Goal: Task Accomplishment & Management: Manage account settings

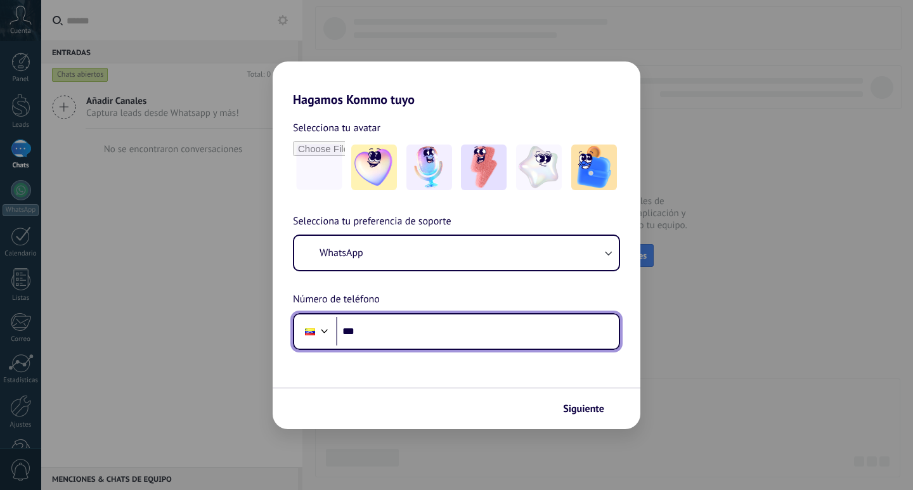
click at [380, 335] on input "***" at bounding box center [477, 331] width 283 height 29
click at [409, 328] on input "***" at bounding box center [477, 331] width 283 height 29
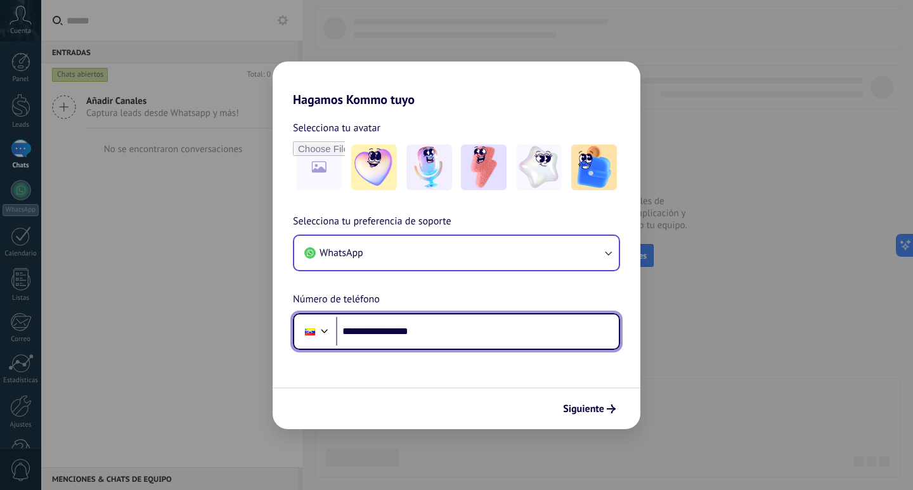
type input "**********"
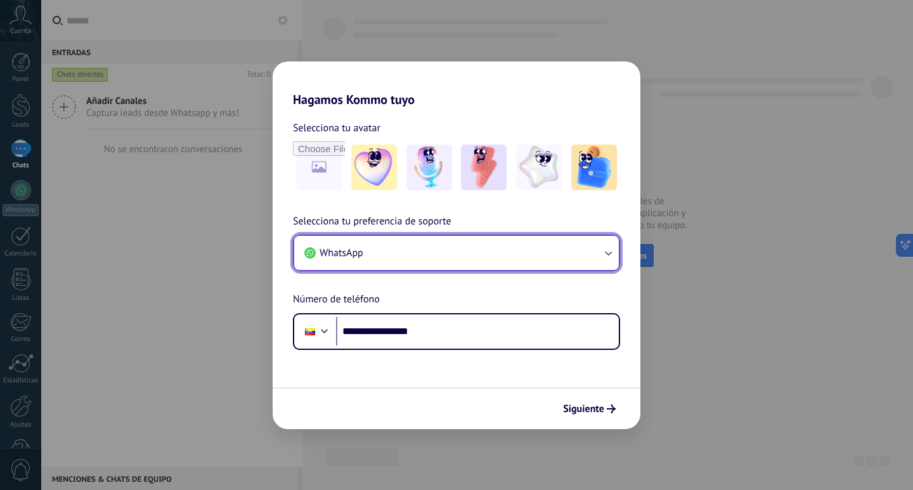
click at [605, 257] on icon "button" at bounding box center [607, 253] width 13 height 13
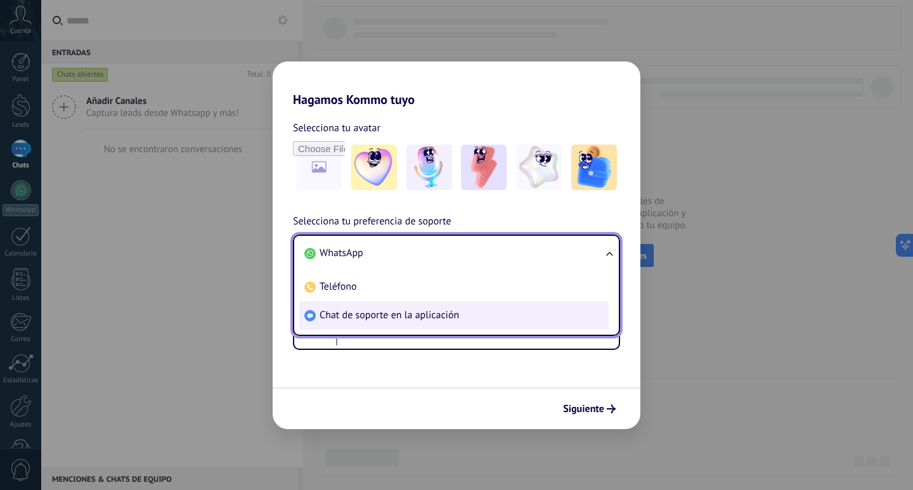
click at [501, 313] on li "Chat de soporte en la aplicación" at bounding box center [453, 315] width 309 height 29
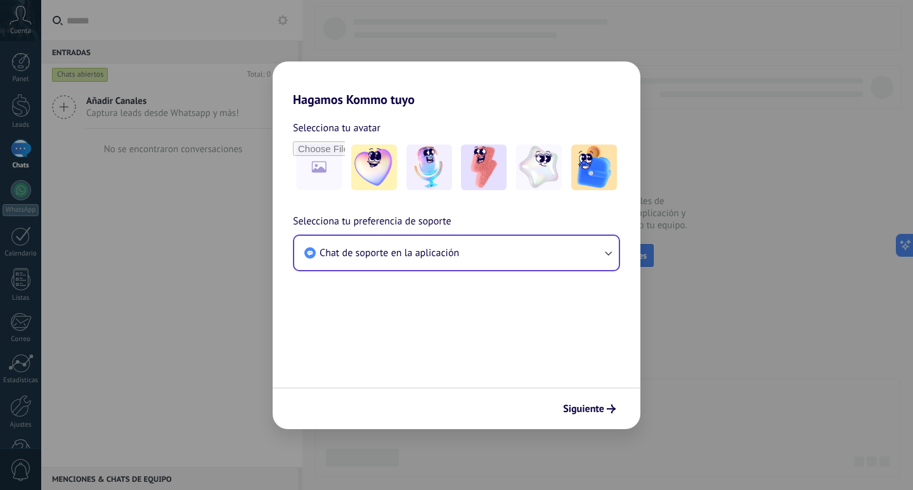
click at [470, 345] on form "Selecciona tu avatar Selecciona tu preferencia de soporte Chat de soporte en la…" at bounding box center [457, 268] width 368 height 322
click at [581, 183] on img at bounding box center [594, 167] width 46 height 46
click at [527, 333] on form "Selecciona tu avatar Restablecer Selecciona tu preferencia de soporte Chat de s…" at bounding box center [457, 268] width 368 height 322
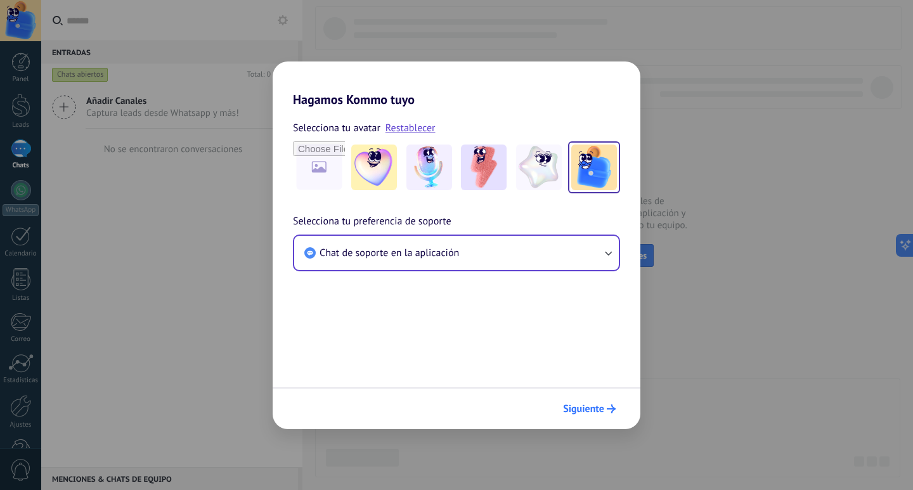
click at [580, 404] on span "Siguiente" at bounding box center [583, 408] width 41 height 9
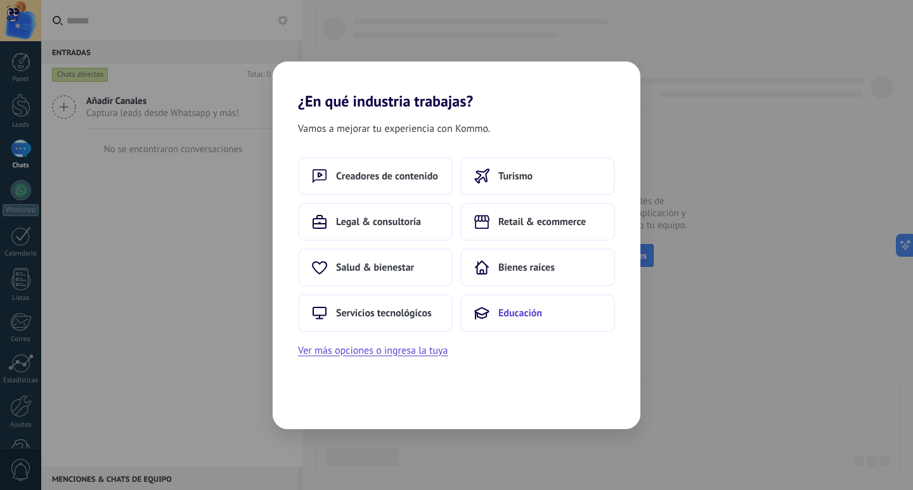
click at [501, 309] on span "Educación" at bounding box center [520, 313] width 44 height 13
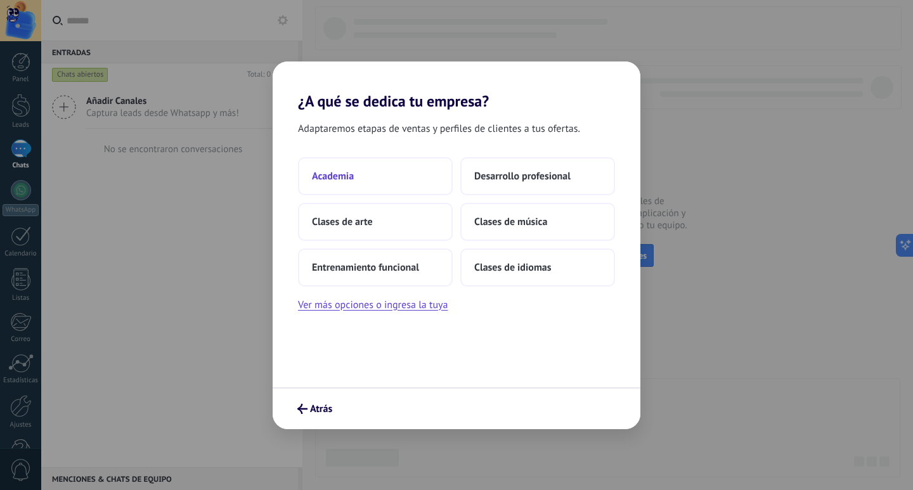
click at [408, 184] on button "Academia" at bounding box center [375, 176] width 155 height 38
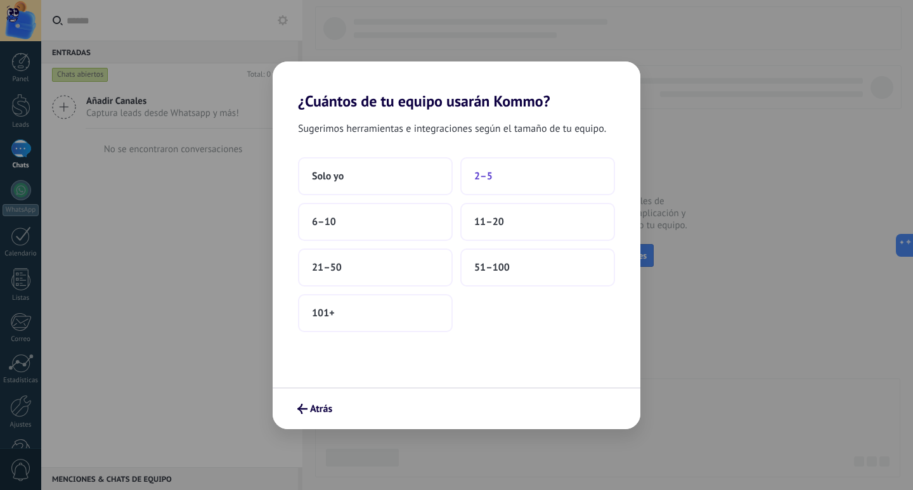
click at [484, 186] on button "2–5" at bounding box center [537, 176] width 155 height 38
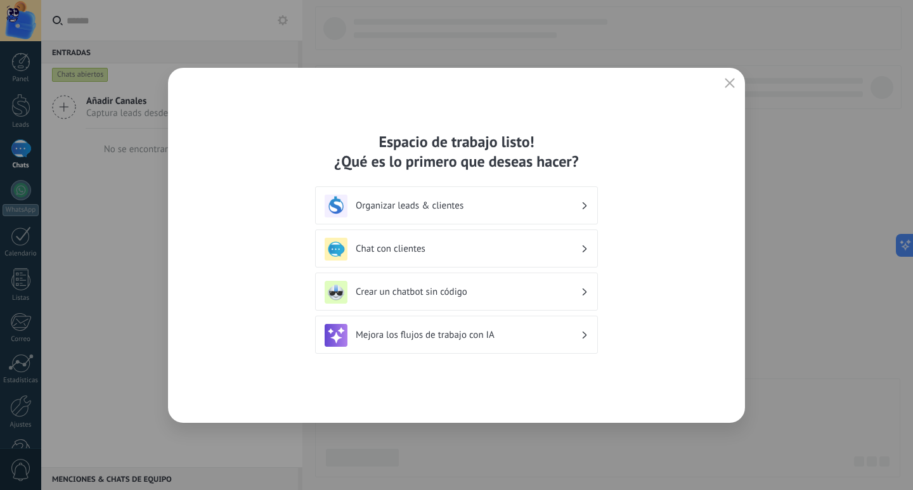
click at [473, 209] on h3 "Organizar leads & clientes" at bounding box center [468, 206] width 225 height 12
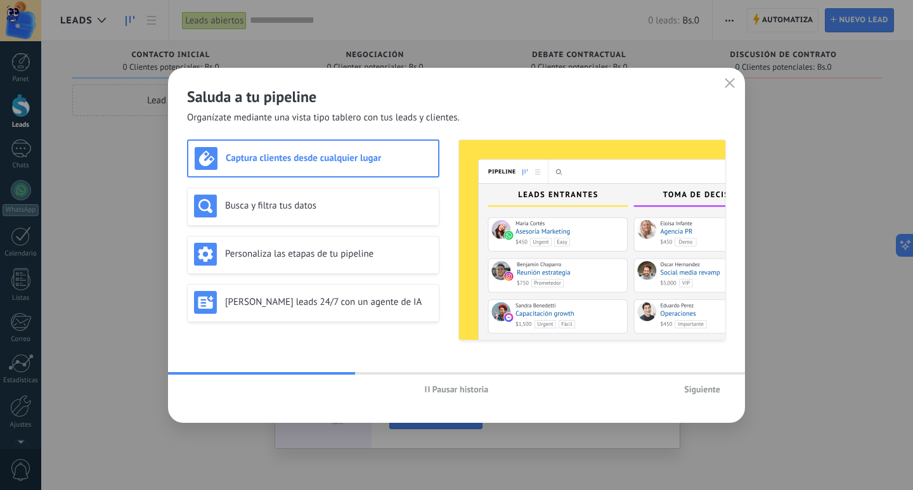
click at [693, 390] on span "Siguiente" at bounding box center [702, 389] width 36 height 9
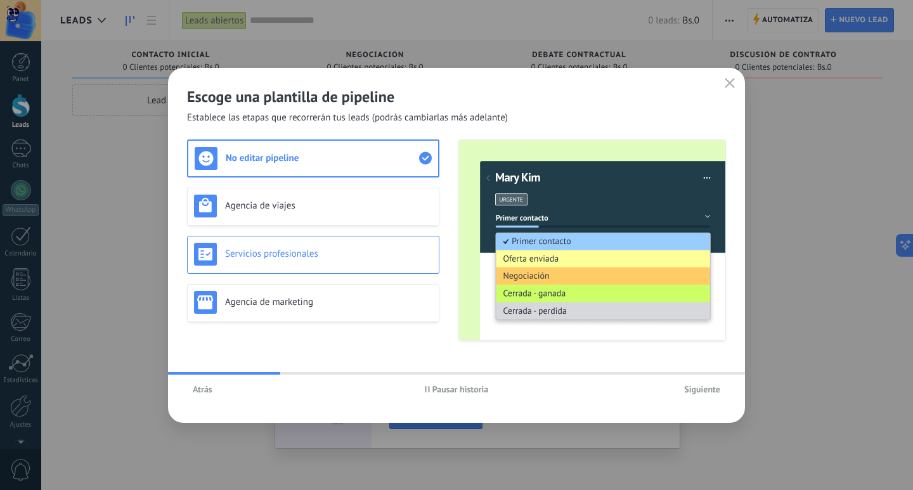
click at [404, 261] on div "Servicios profesionales" at bounding box center [313, 254] width 238 height 23
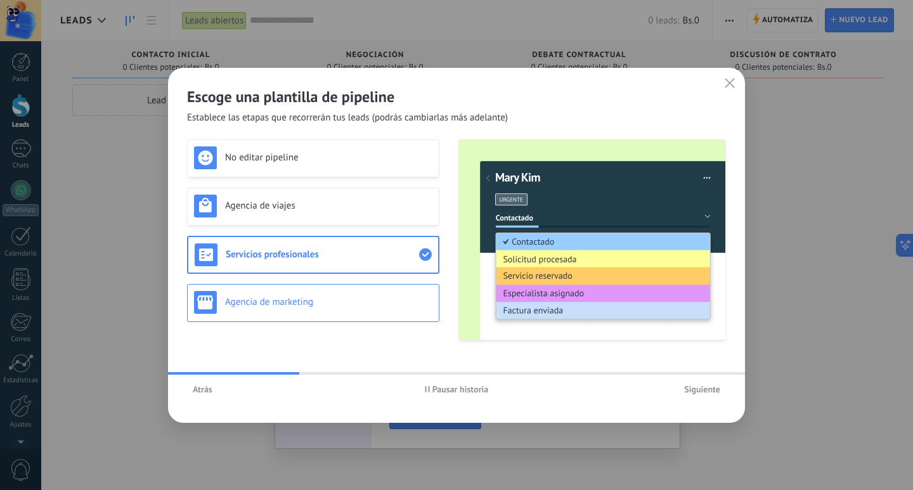
click at [399, 302] on h3 "Agencia de marketing" at bounding box center [328, 302] width 207 height 12
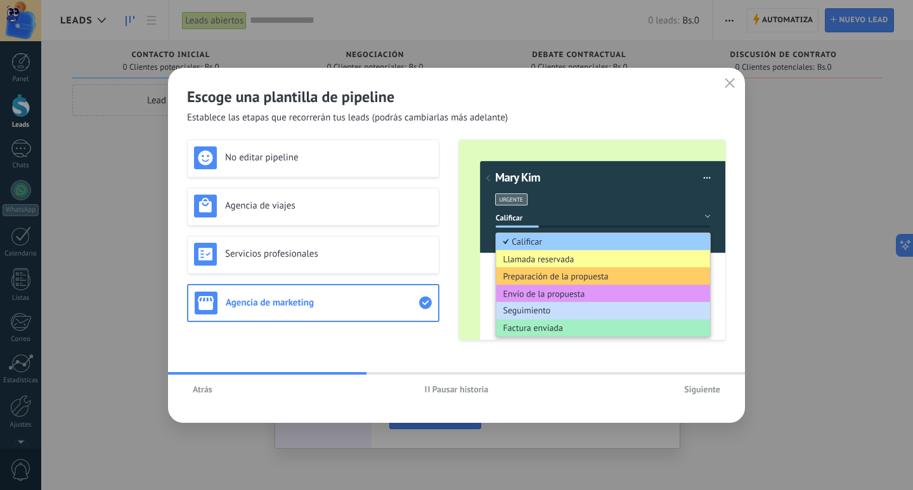
click at [706, 385] on span "Siguiente" at bounding box center [702, 389] width 36 height 9
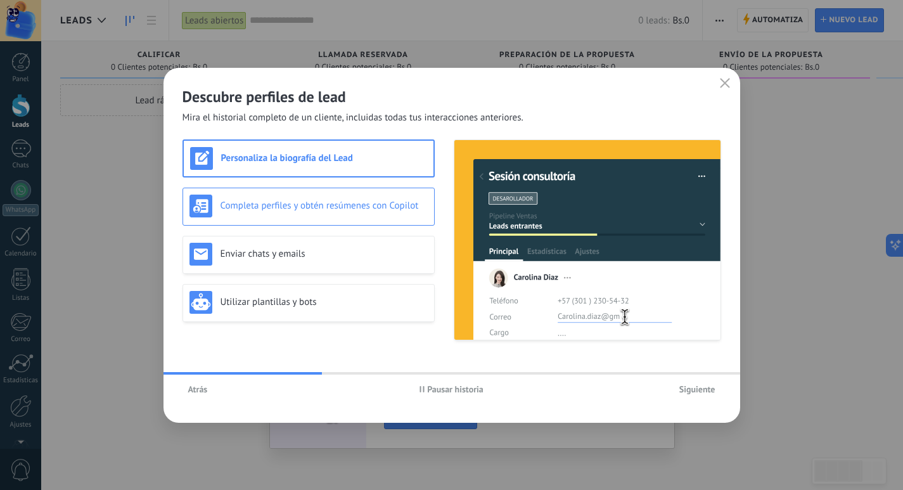
click at [338, 207] on h3 "Completa perfiles y obtén resúmenes con Copilot" at bounding box center [324, 206] width 207 height 12
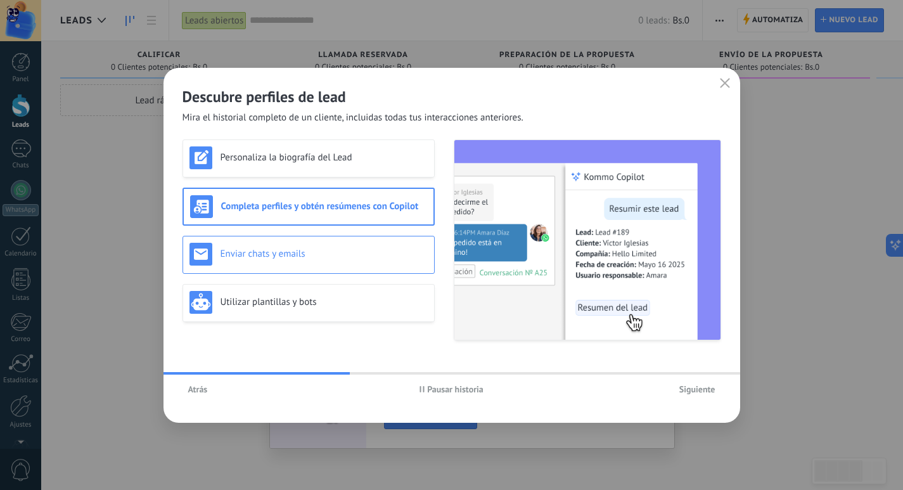
click at [339, 236] on div "Enviar chats y emails" at bounding box center [309, 255] width 252 height 38
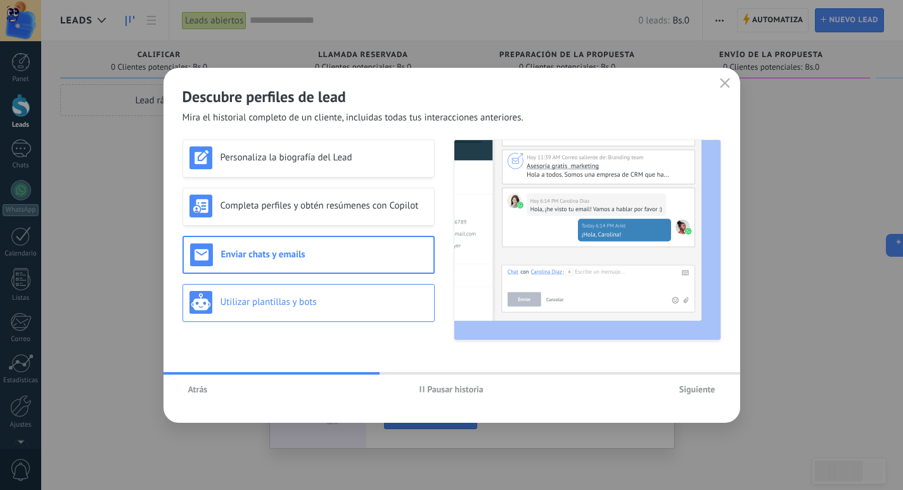
click at [343, 286] on div "Utilizar plantillas y bots" at bounding box center [309, 303] width 252 height 38
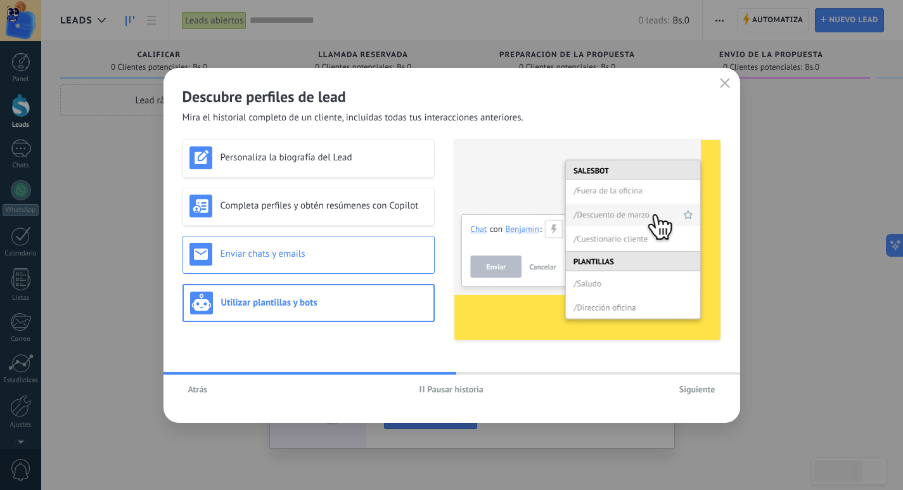
click at [350, 252] on h3 "Enviar chats y emails" at bounding box center [324, 254] width 207 height 12
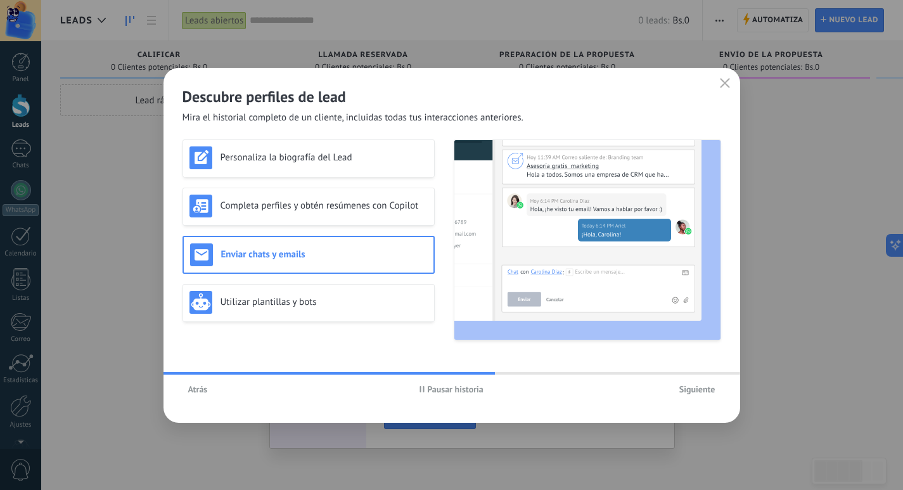
click at [356, 227] on div "Personaliza la biografía del Lead Completa perfiles y obtén resúmenes con Copil…" at bounding box center [309, 239] width 252 height 201
click at [358, 221] on div "Completa perfiles y obtén resúmenes con Copilot" at bounding box center [309, 207] width 252 height 38
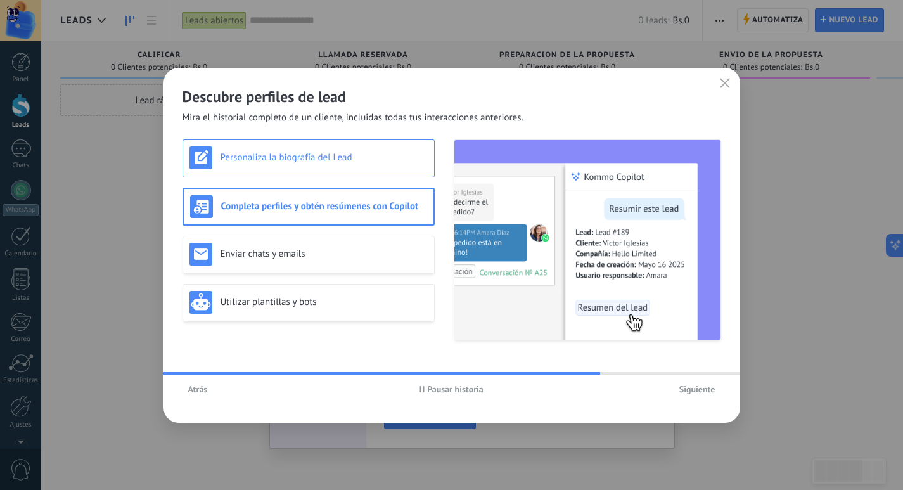
click at [376, 177] on div "Personaliza la biografía del Lead" at bounding box center [309, 158] width 252 height 38
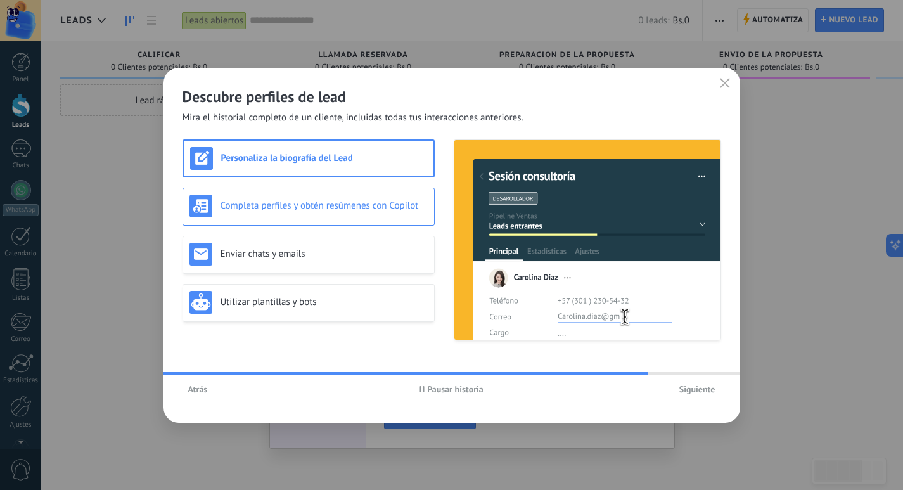
click at [369, 195] on div "Completa perfiles y obtén resúmenes con Copilot" at bounding box center [308, 206] width 238 height 23
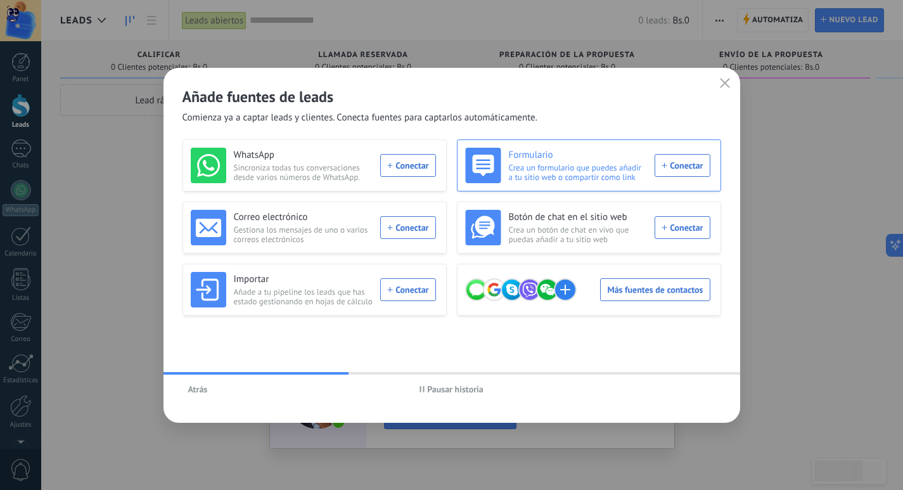
click at [679, 174] on div "Formulario Crea un formulario que puedes añadir a tu sitio web o compartir como…" at bounding box center [587, 165] width 245 height 35
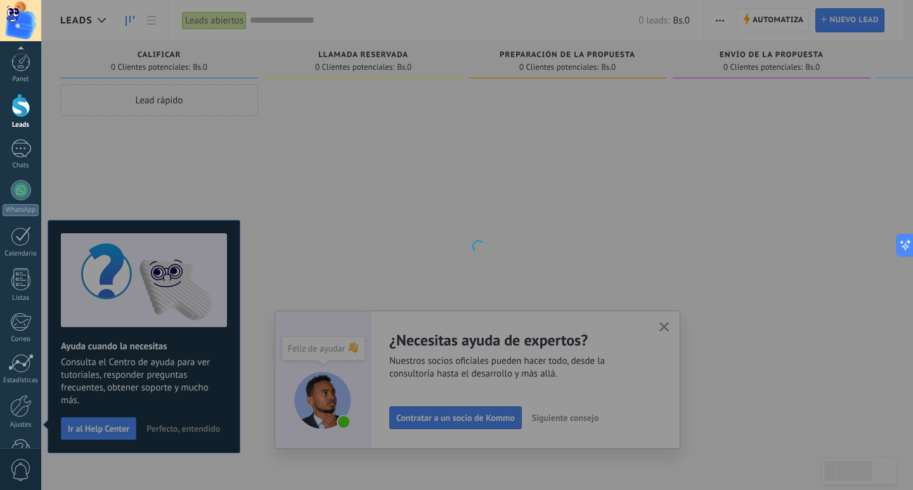
scroll to position [37, 0]
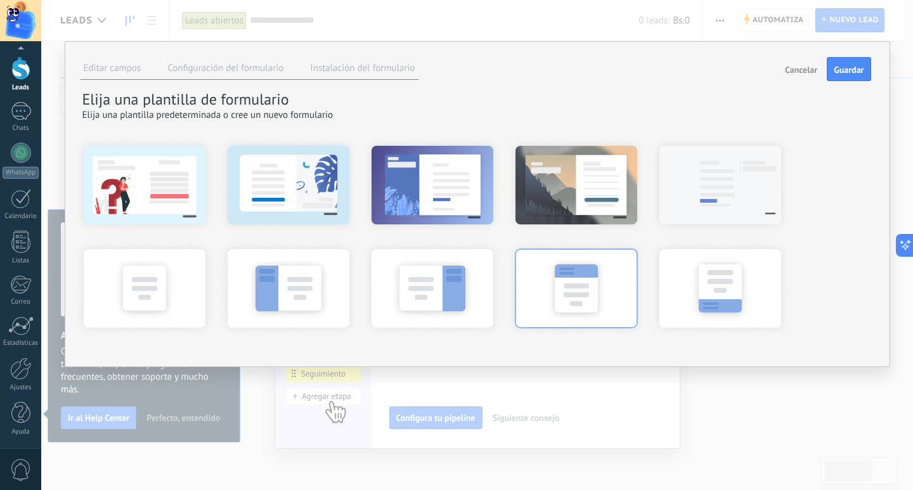
click at [593, 287] on div at bounding box center [575, 287] width 139 height 95
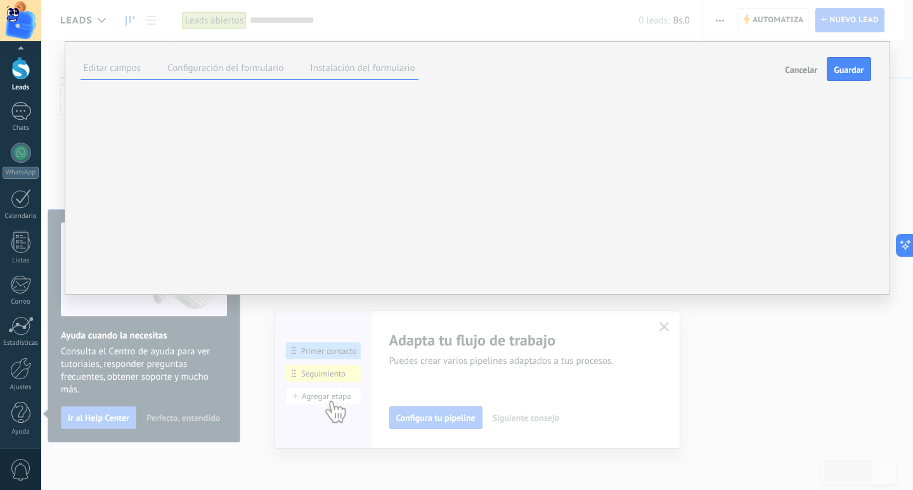
scroll to position [0, 0]
click at [0, 0] on div "**********" at bounding box center [0, 0] width 0 height 0
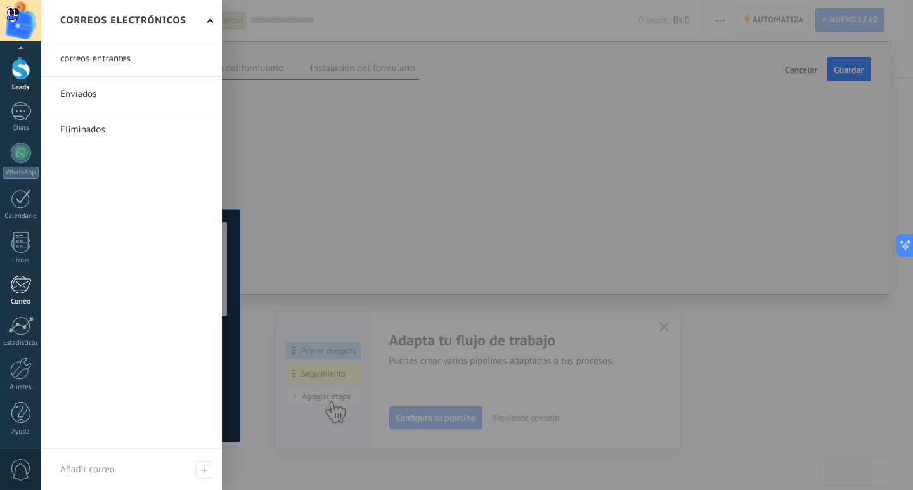
click at [12, 292] on div at bounding box center [20, 284] width 21 height 19
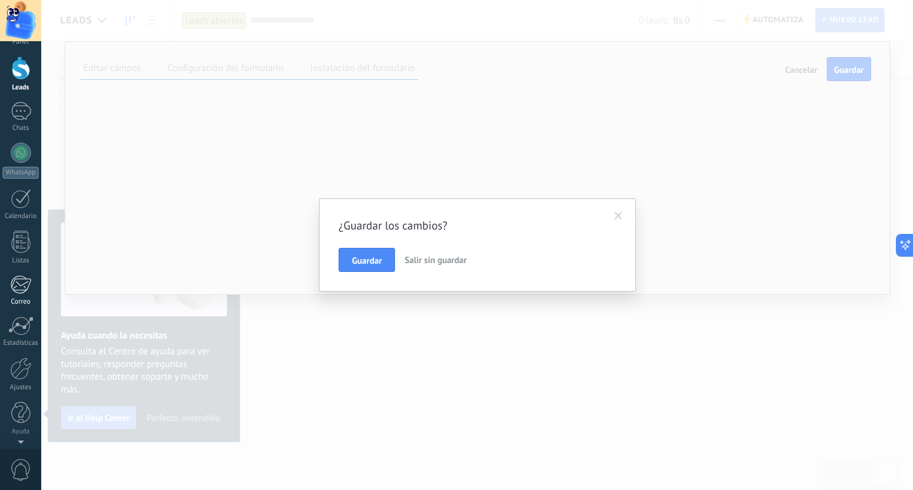
scroll to position [0, 0]
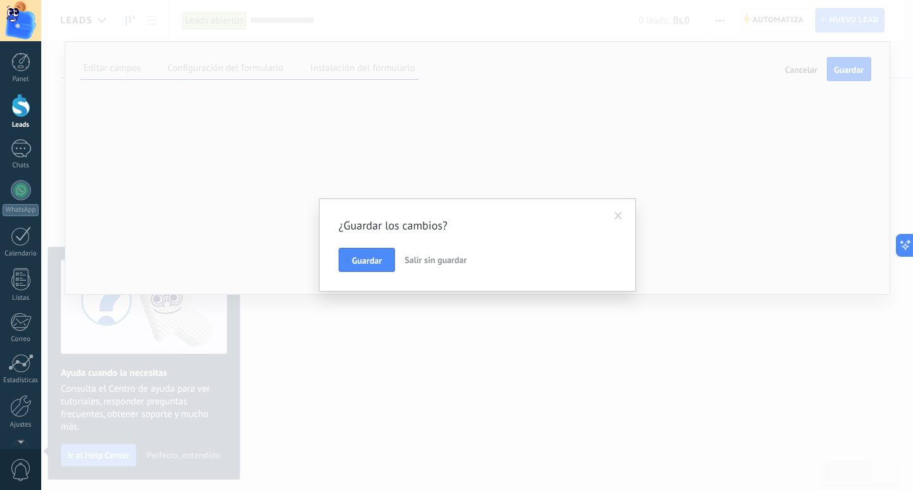
click at [430, 256] on span "Salir sin guardar" at bounding box center [435, 259] width 62 height 11
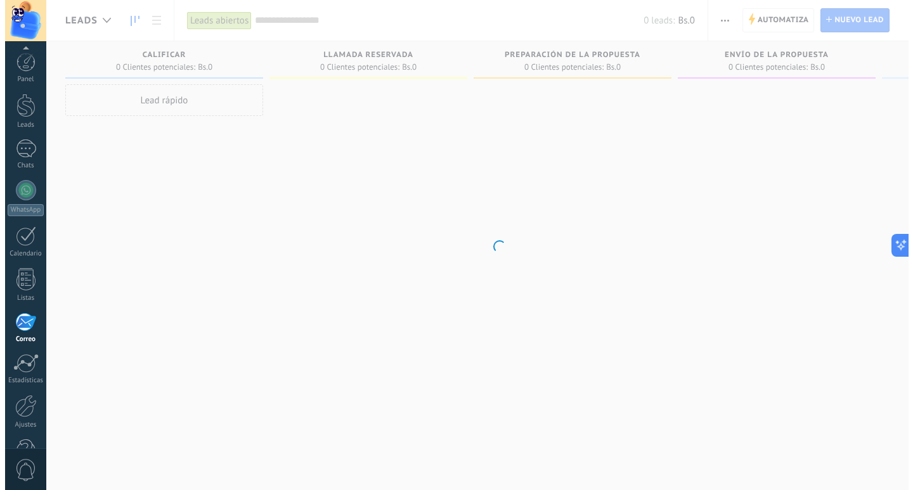
scroll to position [37, 0]
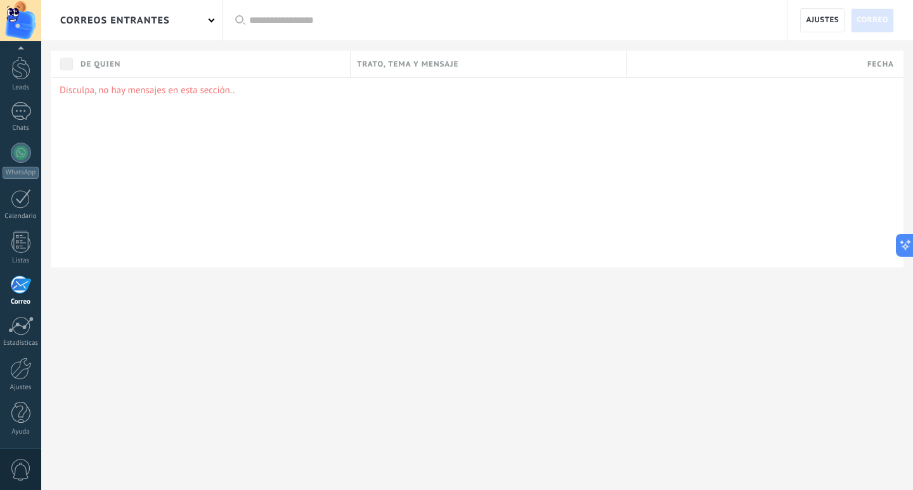
click at [188, 29] on div "correos entrantes" at bounding box center [131, 20] width 181 height 41
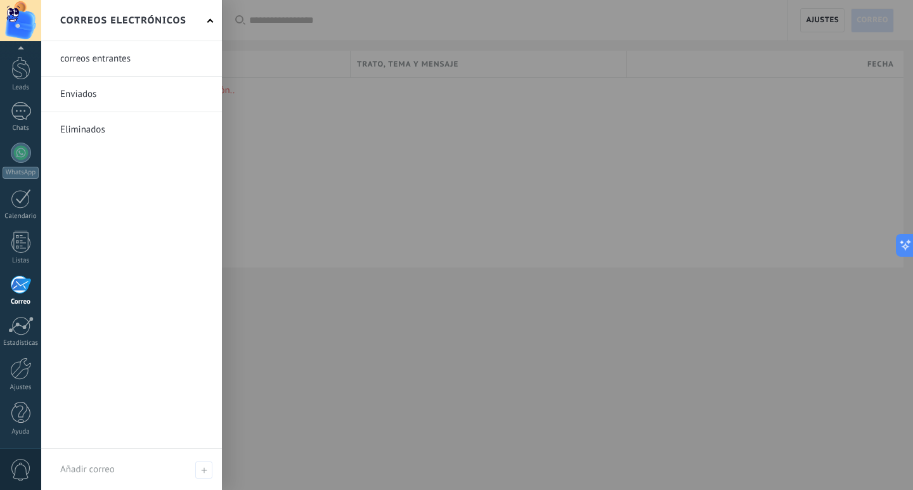
click at [129, 99] on link at bounding box center [131, 94] width 181 height 35
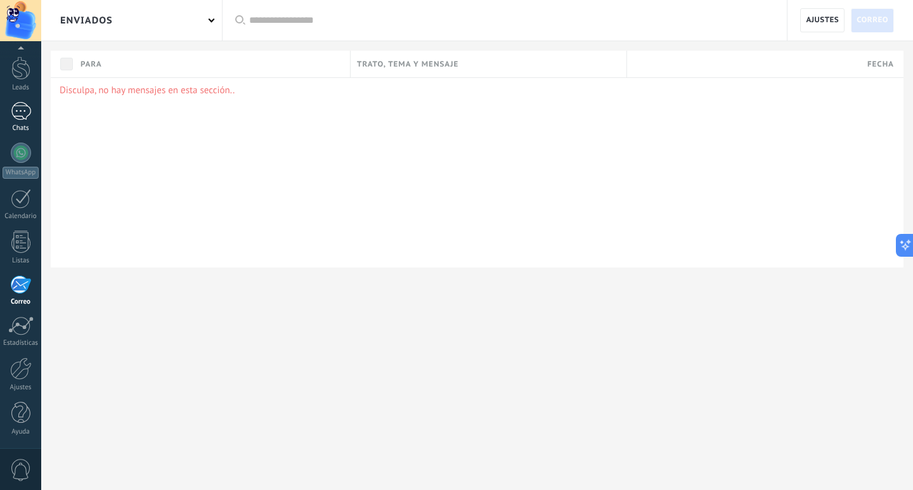
click at [26, 113] on div at bounding box center [21, 111] width 20 height 18
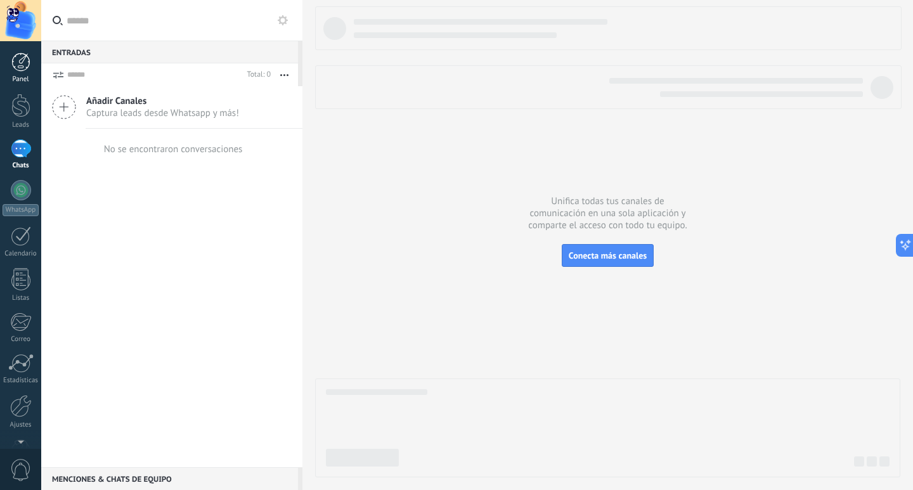
click at [23, 68] on div at bounding box center [20, 62] width 19 height 19
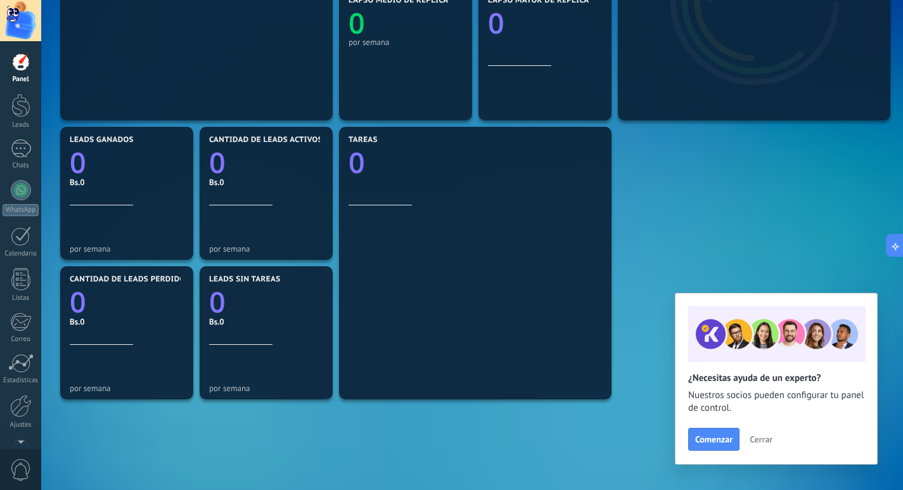
scroll to position [317, 0]
click at [767, 435] on span "Cerrar" at bounding box center [761, 439] width 23 height 9
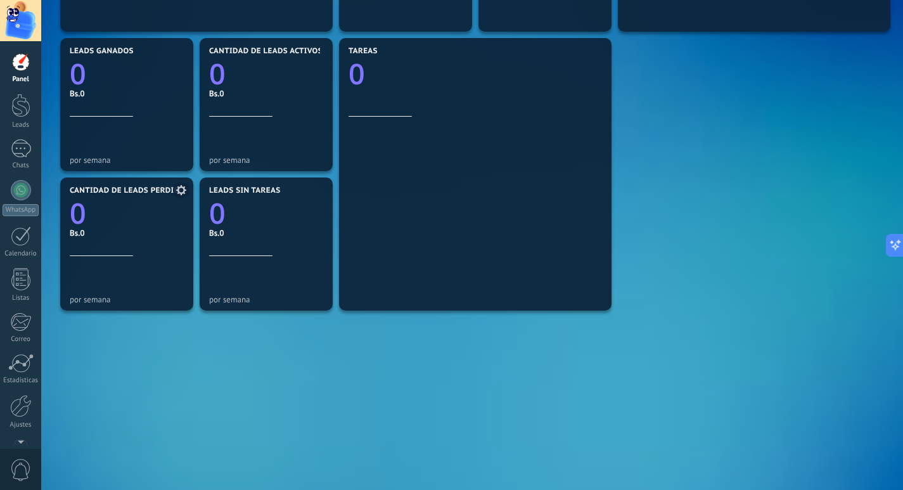
scroll to position [407, 0]
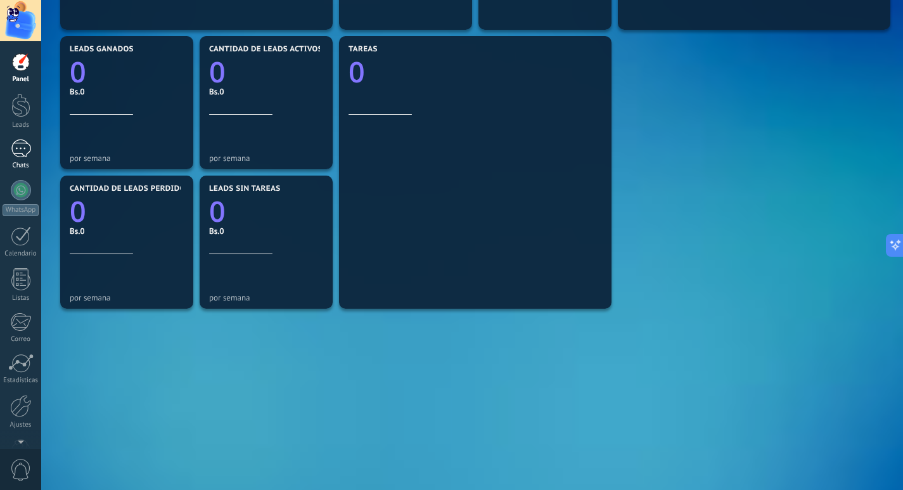
click at [14, 153] on div at bounding box center [21, 148] width 20 height 18
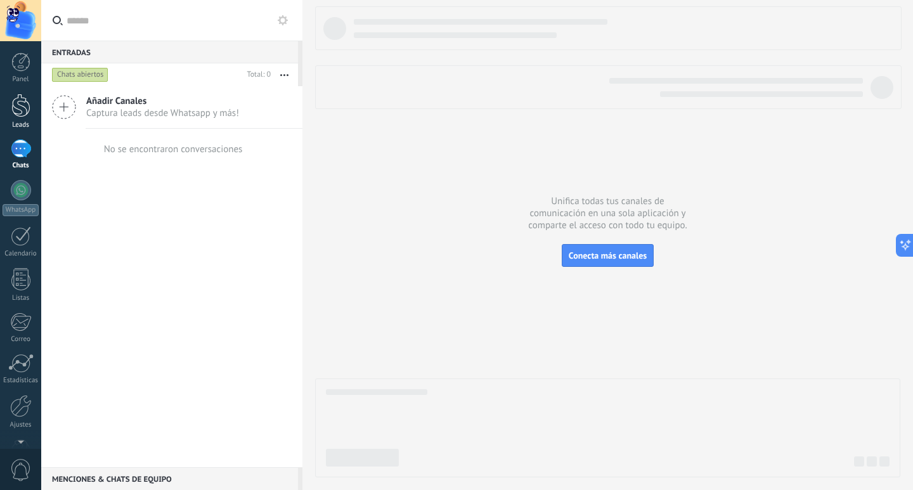
click at [16, 113] on div at bounding box center [20, 105] width 19 height 23
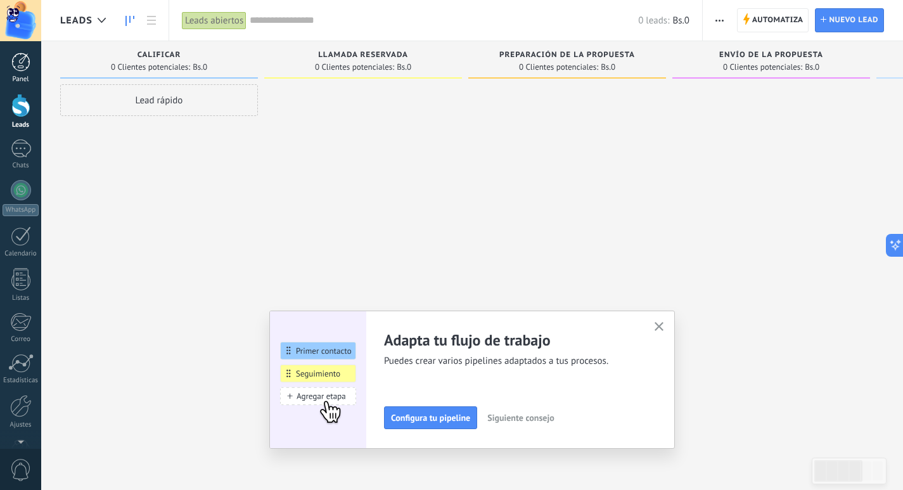
click at [23, 77] on div "Panel" at bounding box center [21, 79] width 37 height 8
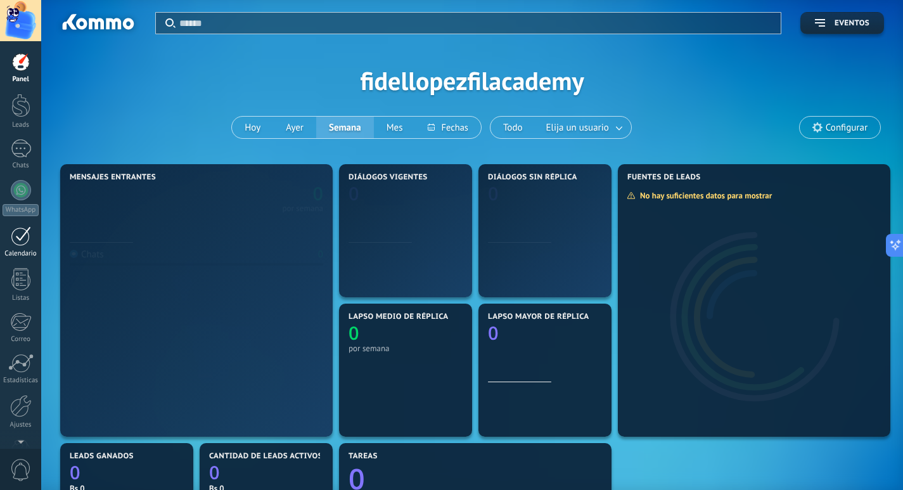
click at [20, 240] on div at bounding box center [21, 236] width 20 height 20
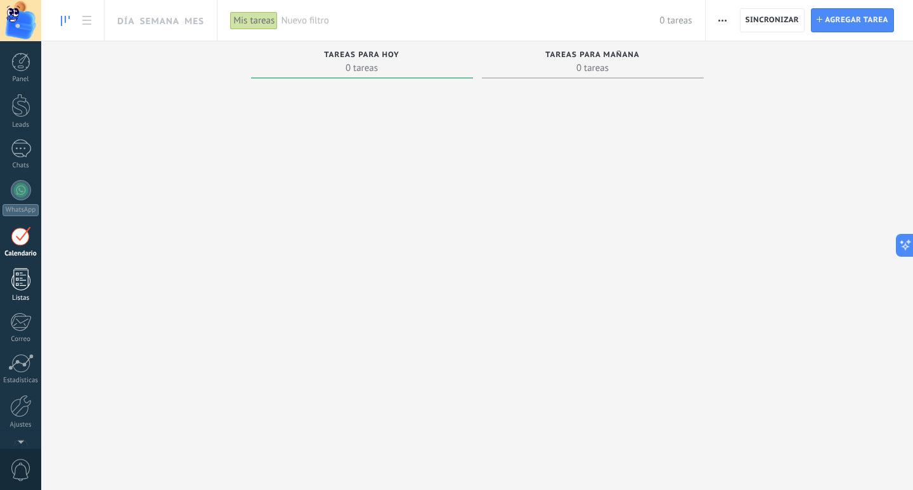
click at [21, 268] on div at bounding box center [20, 279] width 19 height 22
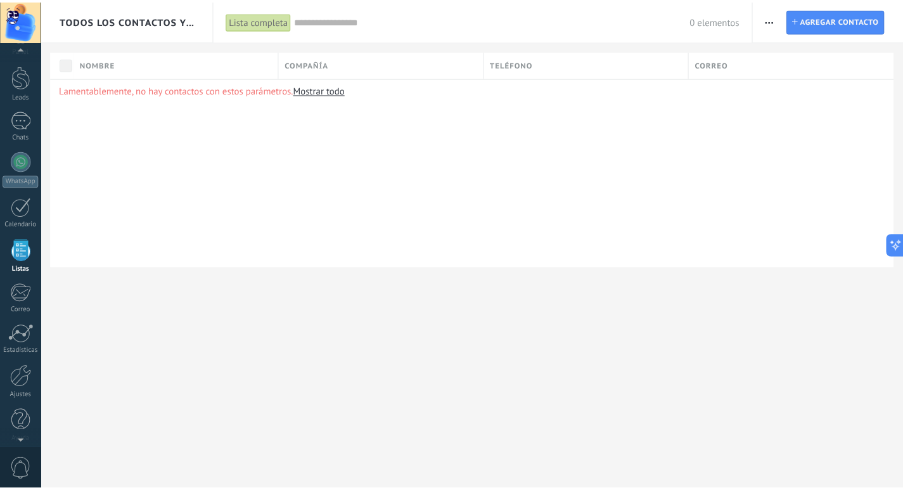
scroll to position [37, 0]
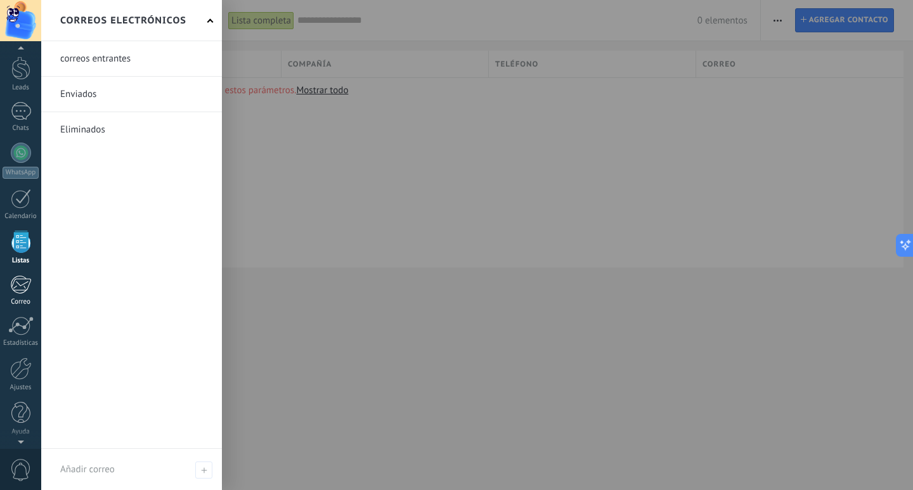
click at [19, 285] on div at bounding box center [20, 284] width 21 height 19
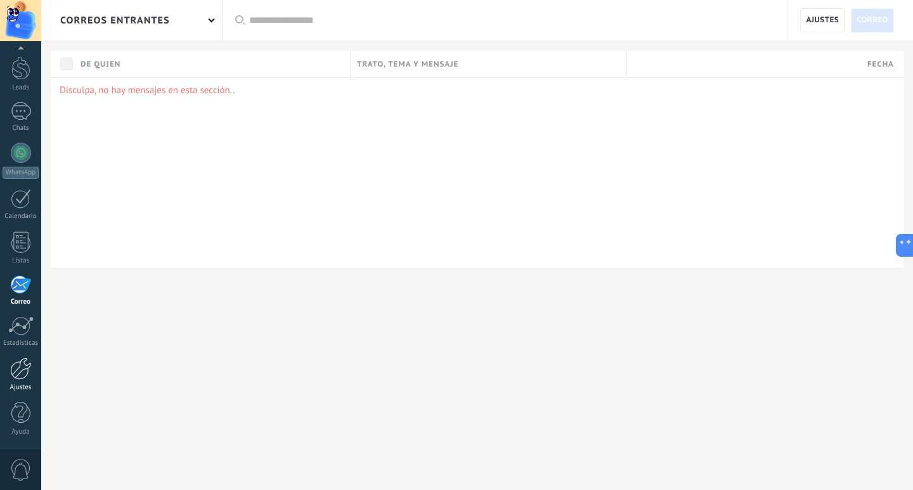
click at [18, 386] on div "Ajustes" at bounding box center [21, 387] width 37 height 8
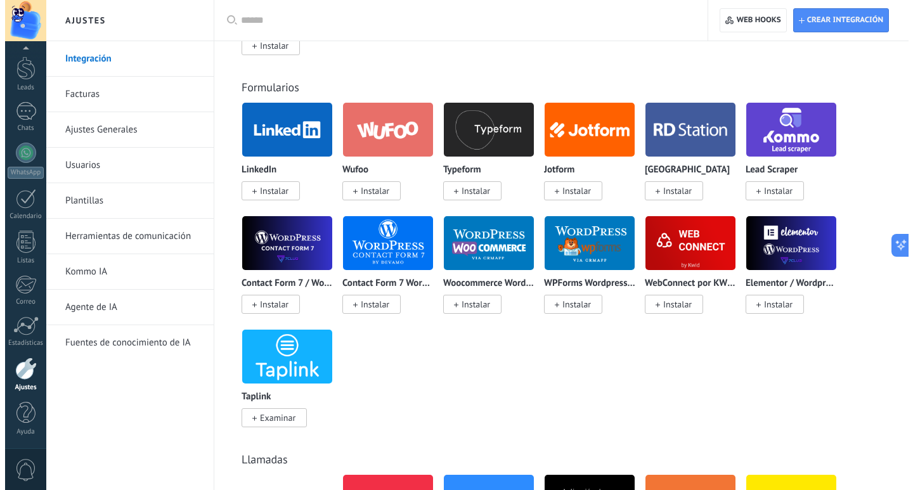
scroll to position [1268, 0]
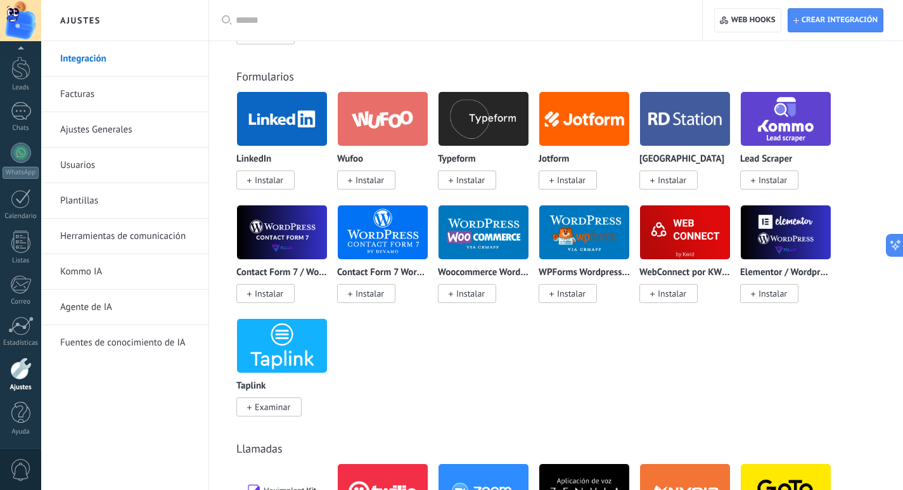
click at [283, 293] on span "Instalar" at bounding box center [269, 293] width 29 height 11
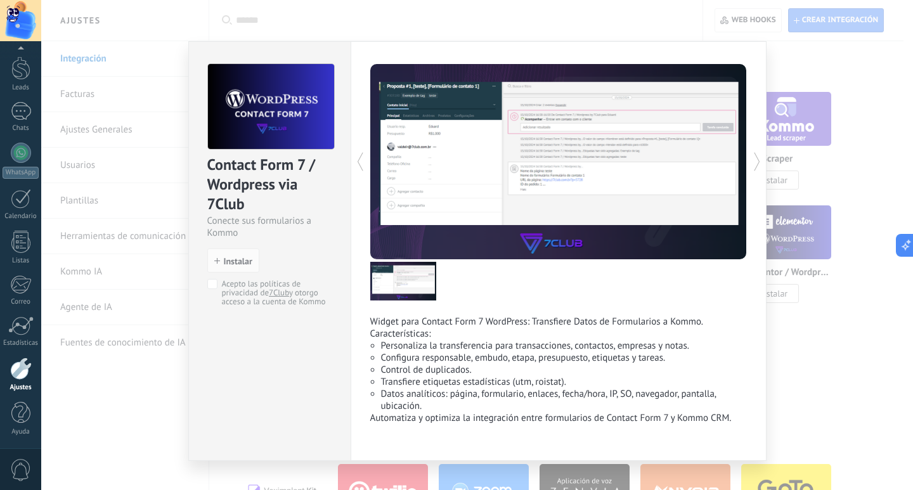
scroll to position [18, 0]
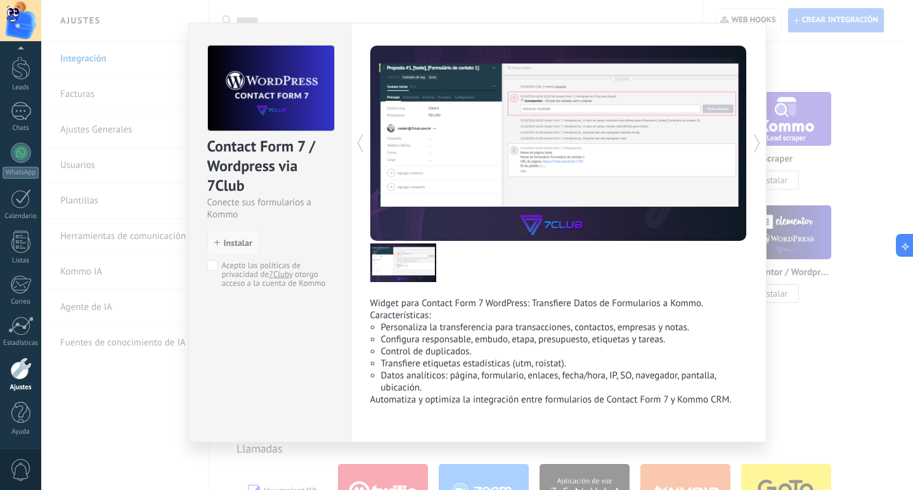
click at [224, 238] on span "Instalar" at bounding box center [238, 242] width 29 height 9
click at [238, 236] on button "Instalar" at bounding box center [233, 242] width 52 height 24
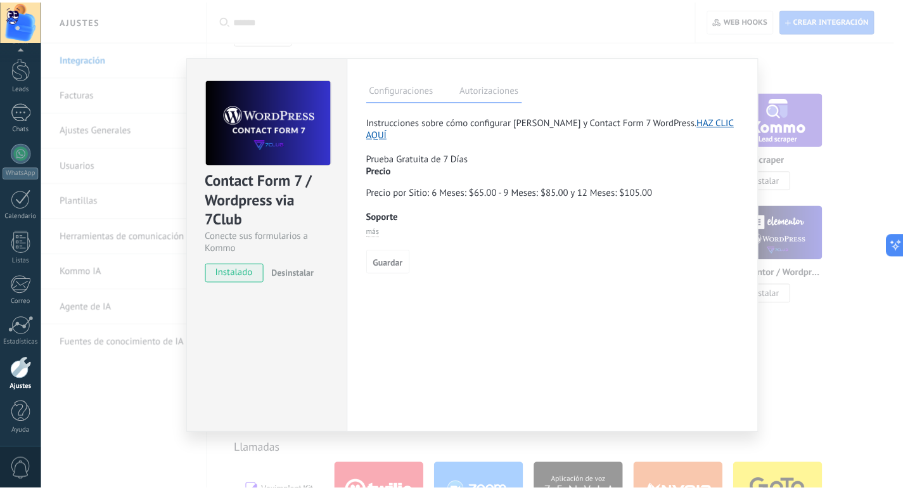
scroll to position [0, 0]
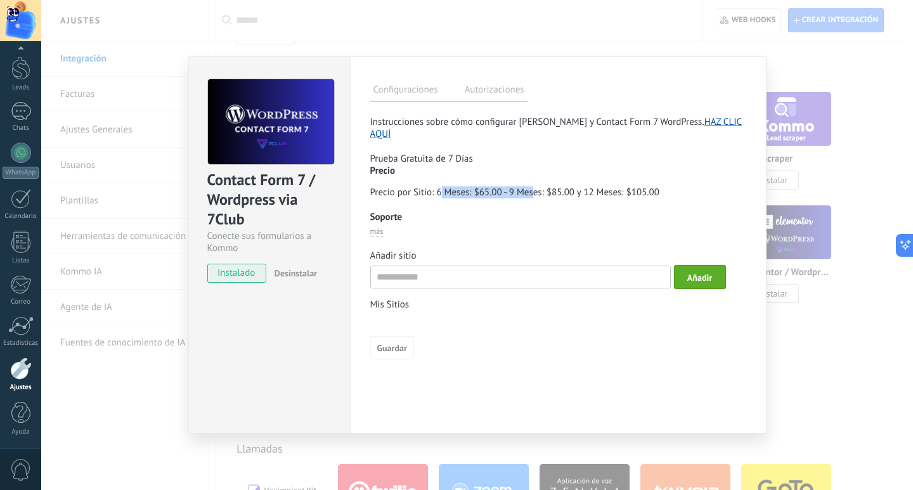
drag, startPoint x: 442, startPoint y: 180, endPoint x: 532, endPoint y: 180, distance: 90.0
click at [532, 186] on p "Precio por Sitio: 6 Meses: $65.00 - 9 Meses: $85.00 y 12 Meses: $105.00" at bounding box center [558, 192] width 376 height 12
drag, startPoint x: 439, startPoint y: 148, endPoint x: 449, endPoint y: 164, distance: 18.8
click at [450, 153] on p "Prueba Gratuita de 7 Días" at bounding box center [558, 159] width 376 height 12
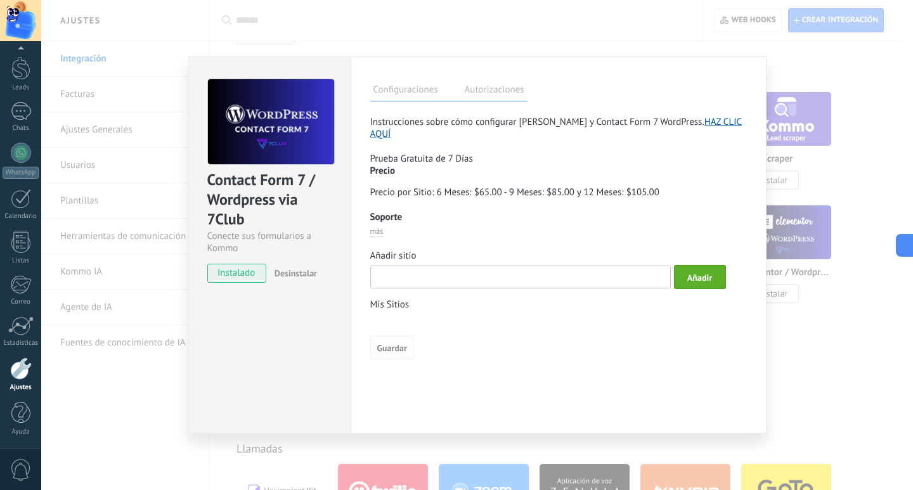
click at [525, 268] on input "text" at bounding box center [520, 277] width 300 height 23
paste input "**********"
type input "**********"
click at [697, 273] on span "Añadir" at bounding box center [699, 277] width 25 height 9
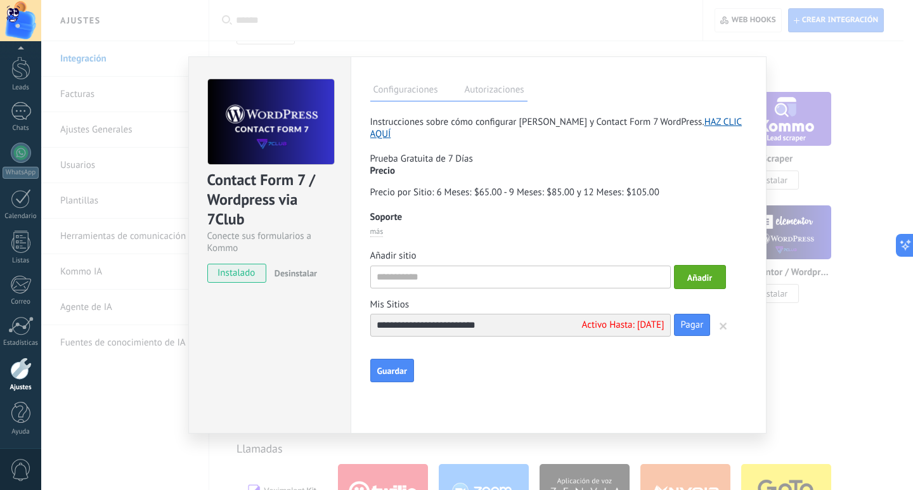
drag, startPoint x: 619, startPoint y: 326, endPoint x: 662, endPoint y: 325, distance: 42.5
click at [662, 325] on div "Activo Hasta: 27.08.2025" at bounding box center [623, 325] width 82 height 12
click at [548, 352] on div "**********" at bounding box center [558, 316] width 376 height 132
click at [686, 321] on link "Pagar" at bounding box center [692, 325] width 37 height 22
click at [404, 372] on span "Guardar" at bounding box center [392, 370] width 30 height 9
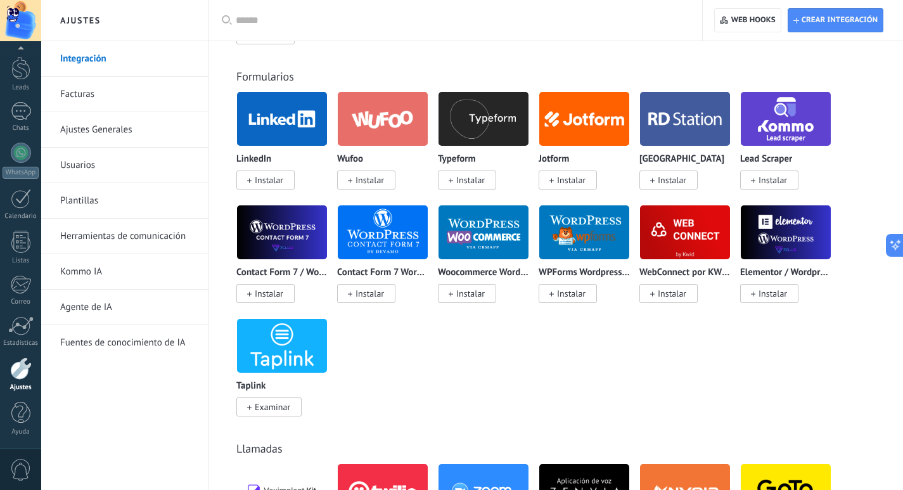
click at [438, 324] on div "LinkedIn Instalar Wufoo Instalar Typeform Instalar Jotform Instalar RD Station …" at bounding box center [562, 261] width 653 height 340
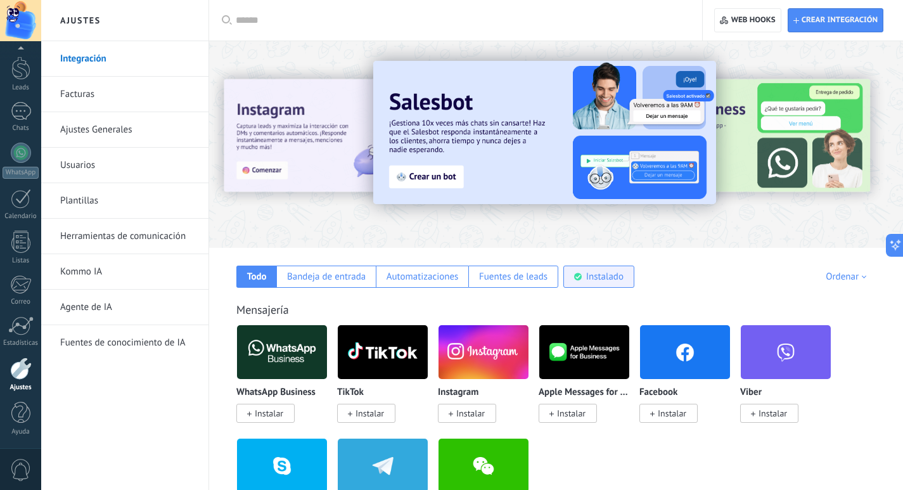
click at [603, 276] on div "Instalado" at bounding box center [604, 277] width 37 height 12
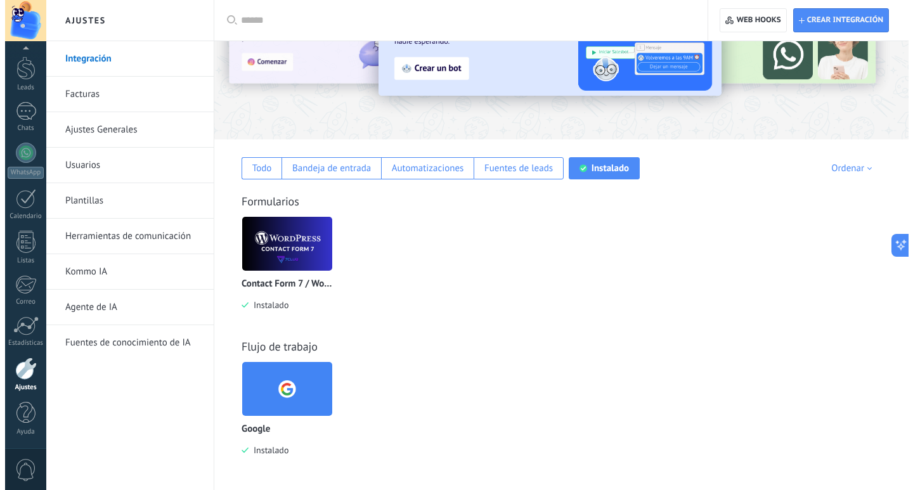
scroll to position [109, 0]
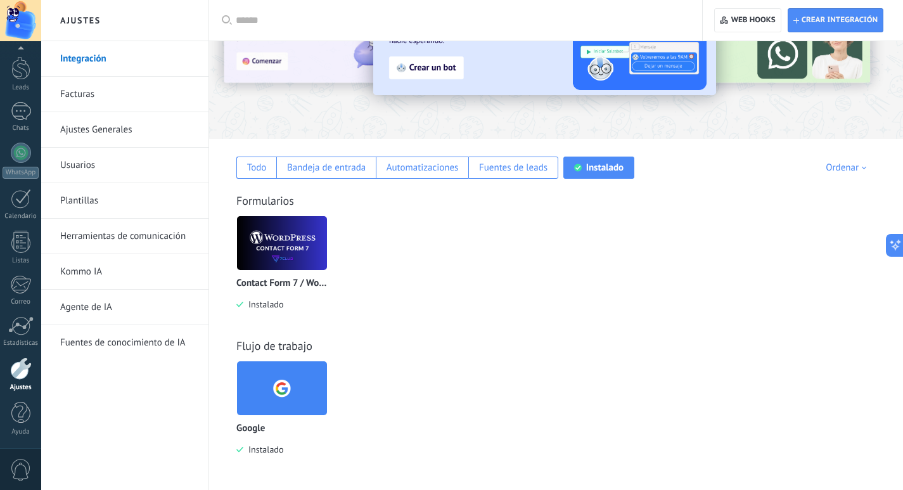
click at [276, 243] on img at bounding box center [282, 242] width 90 height 61
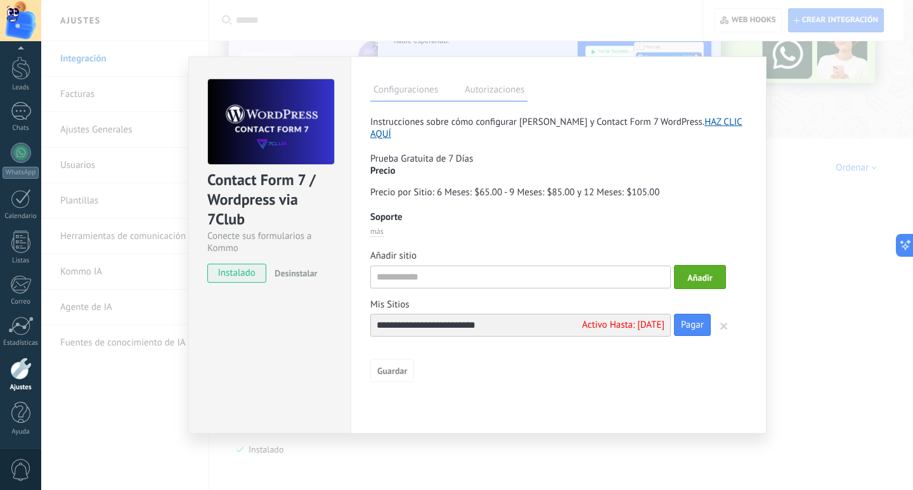
click at [492, 93] on label "Autorizaciones" at bounding box center [494, 91] width 66 height 18
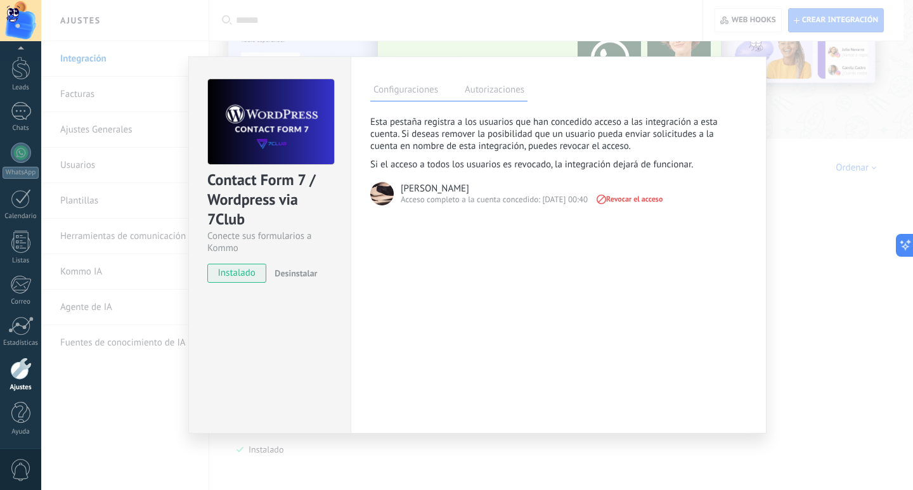
click at [427, 87] on label "Configuraciones" at bounding box center [405, 91] width 71 height 18
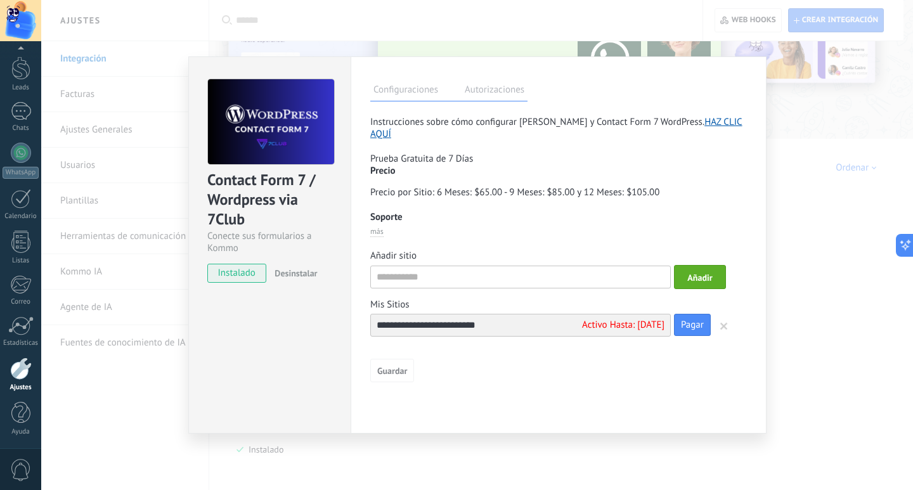
click at [380, 228] on span "más" at bounding box center [376, 232] width 13 height 10
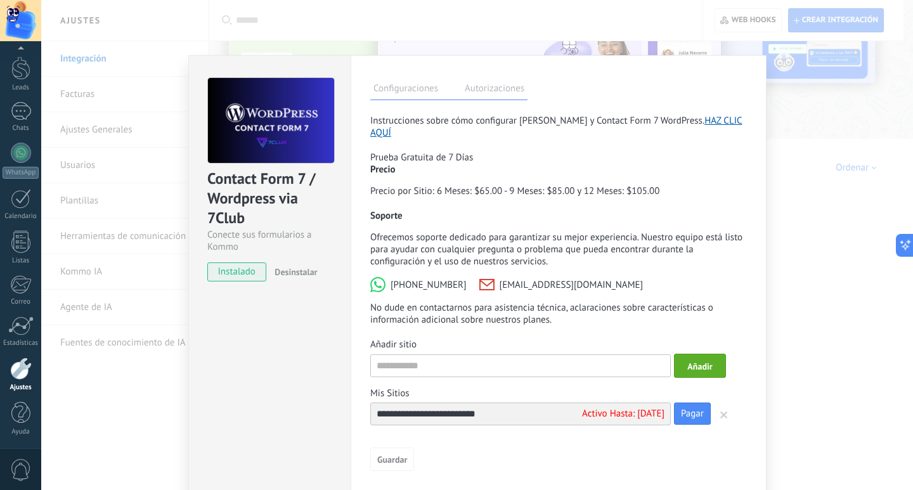
scroll to position [0, 0]
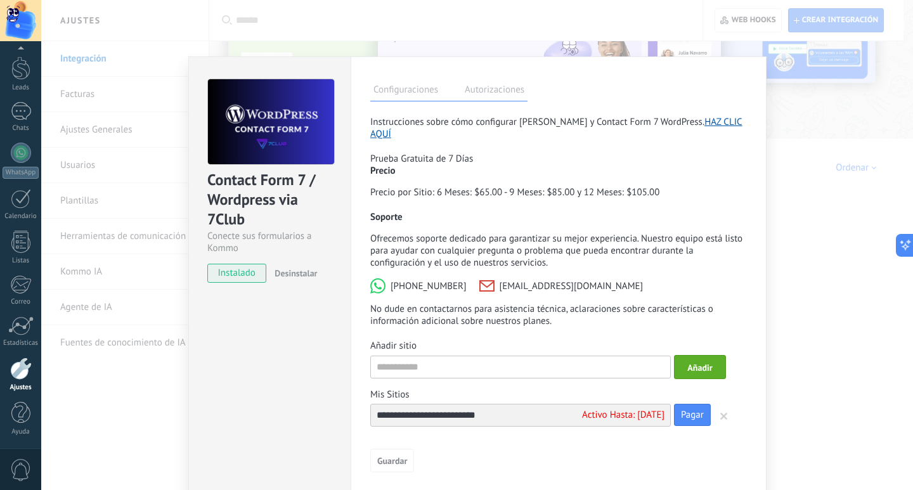
click at [712, 122] on link "HAZ CLIC AQUÍ" at bounding box center [556, 128] width 372 height 24
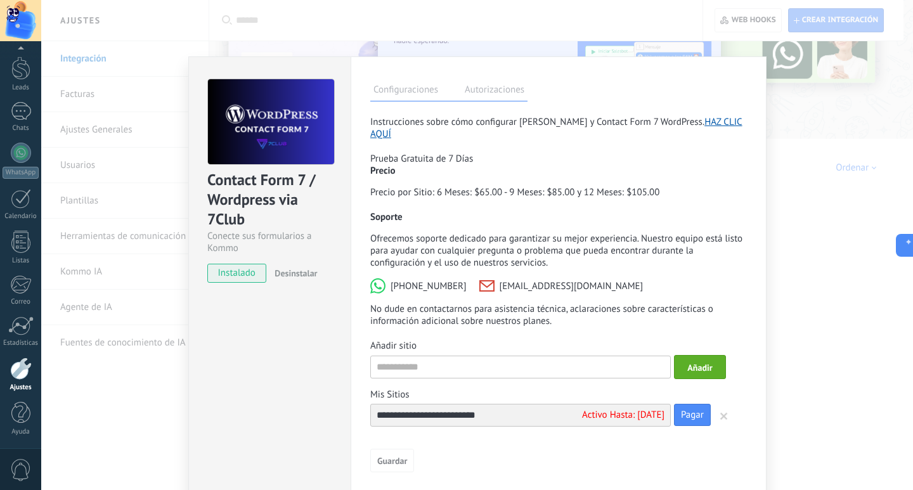
click at [317, 329] on div "Contact Form 7 / Wordpress via 7Club Conecte sus formularios a Kommo instalado …" at bounding box center [269, 282] width 162 height 453
click at [313, 272] on span "Desinstalar" at bounding box center [295, 272] width 42 height 11
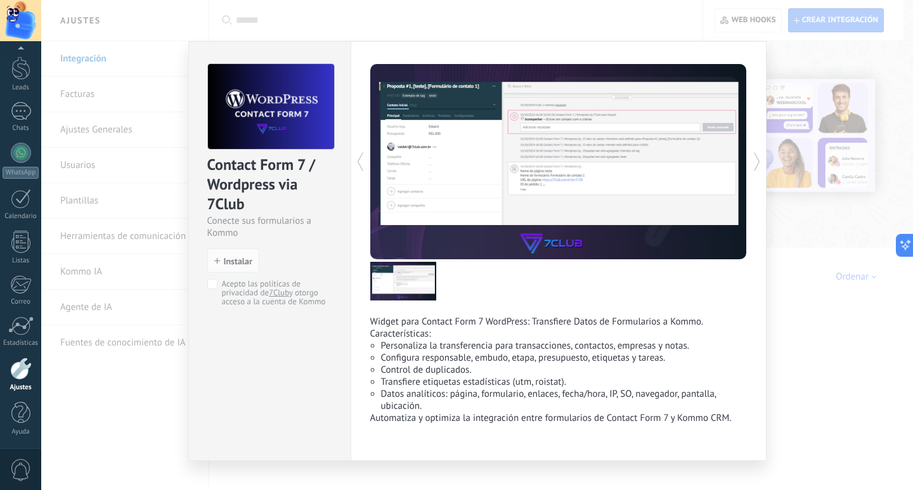
click at [785, 196] on div "Contact Form 7 / Wordpress via 7Club Conecte sus formularios a Kommo install In…" at bounding box center [476, 245] width 871 height 490
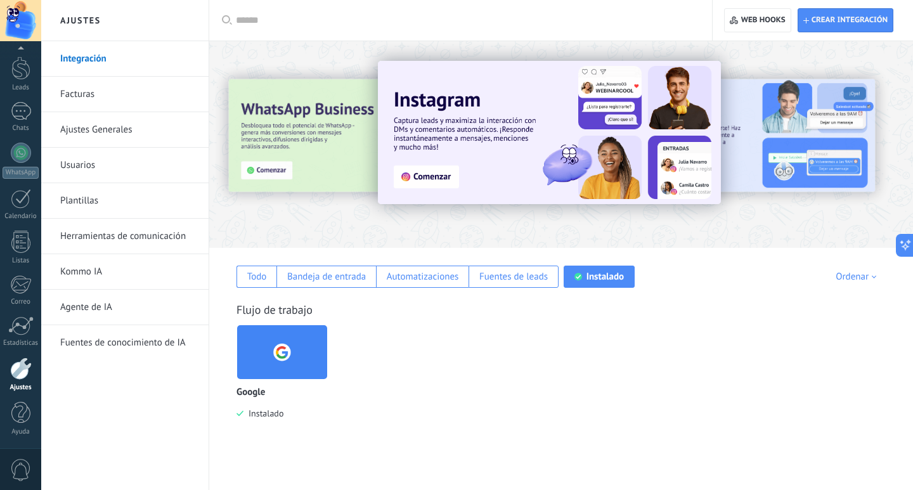
click at [111, 71] on link "Integración" at bounding box center [128, 58] width 136 height 35
click at [376, 275] on div "Automatizaciones" at bounding box center [422, 277] width 93 height 22
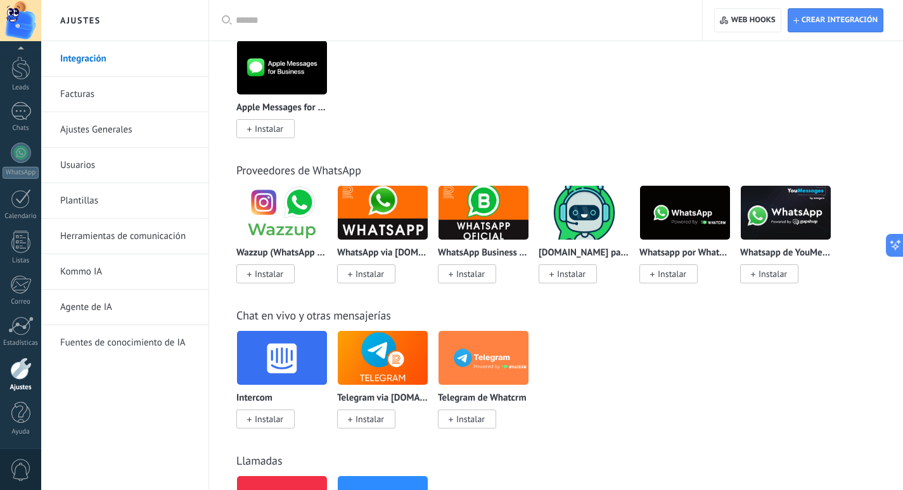
scroll to position [68, 0]
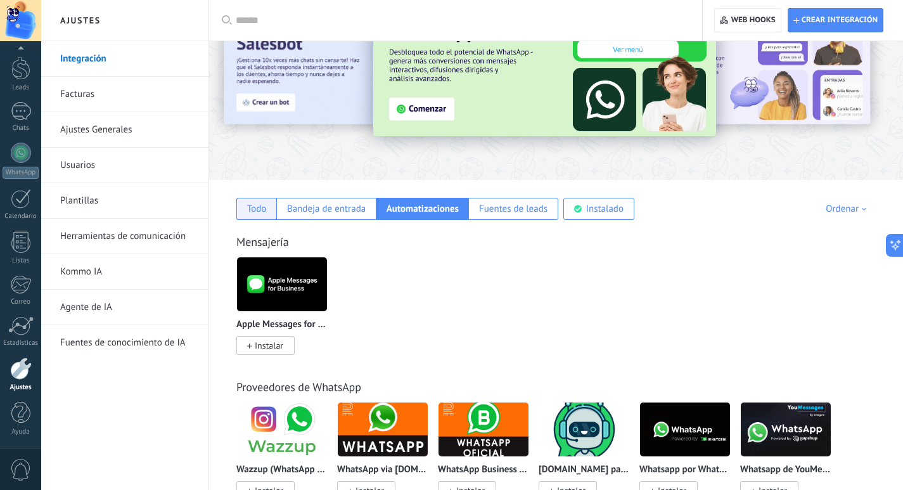
click at [255, 211] on div "Todo" at bounding box center [257, 209] width 20 height 12
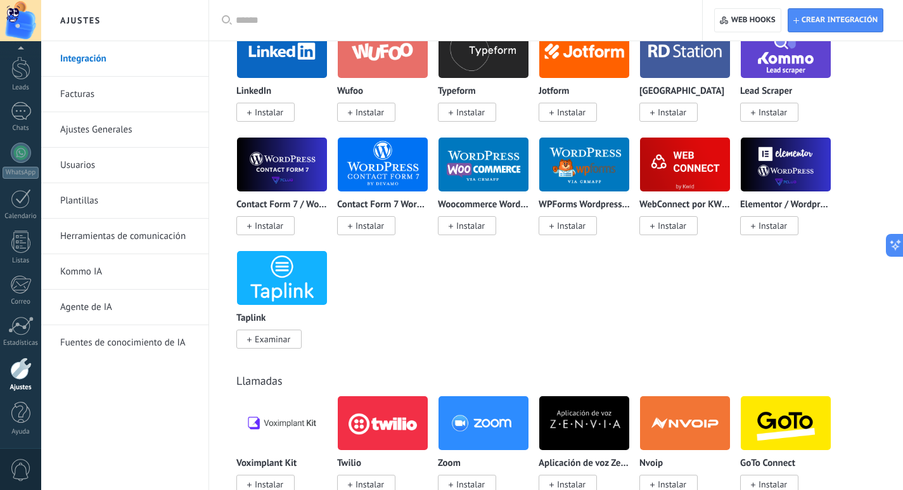
scroll to position [1209, 0]
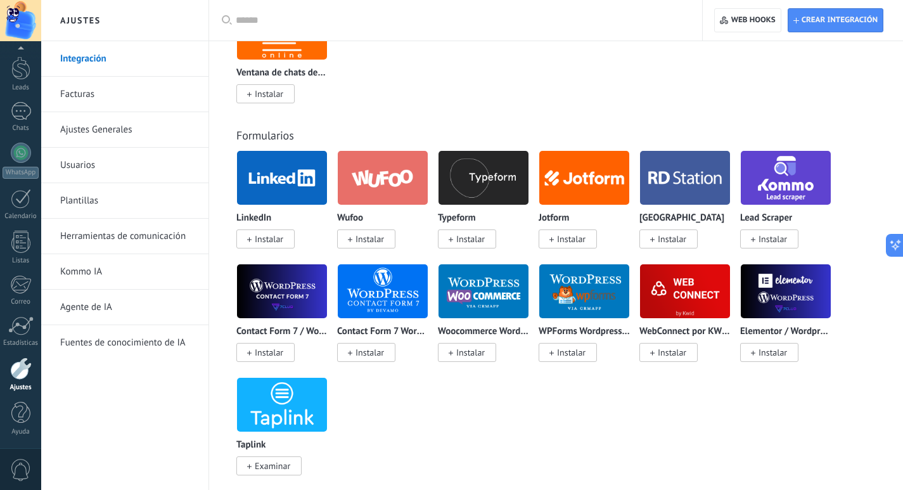
click at [570, 295] on img at bounding box center [584, 290] width 90 height 61
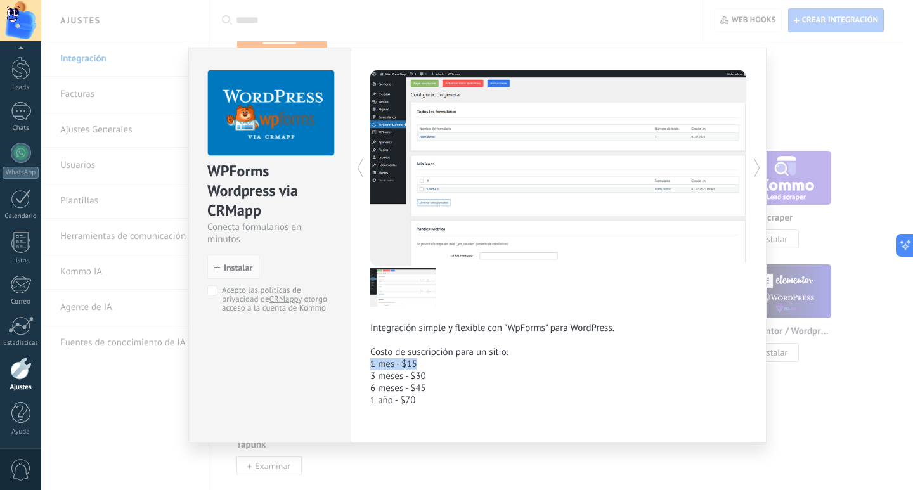
drag, startPoint x: 421, startPoint y: 363, endPoint x: 363, endPoint y: 354, distance: 59.0
click at [362, 359] on div "Integración simple y flexible con "WpForms" para WordPress. Costo de suscripció…" at bounding box center [558, 245] width 416 height 395
click at [387, 359] on p "Integración simple y flexible con "WpForms" para WordPress. Costo de suscripció…" at bounding box center [558, 364] width 376 height 84
click at [274, 299] on link "CRMapp" at bounding box center [283, 298] width 29 height 11
click at [234, 310] on span "Acepto las políticas de privacidad de CRMapp y otorgo acceso a la cuenta de Kom…" at bounding box center [275, 299] width 106 height 27
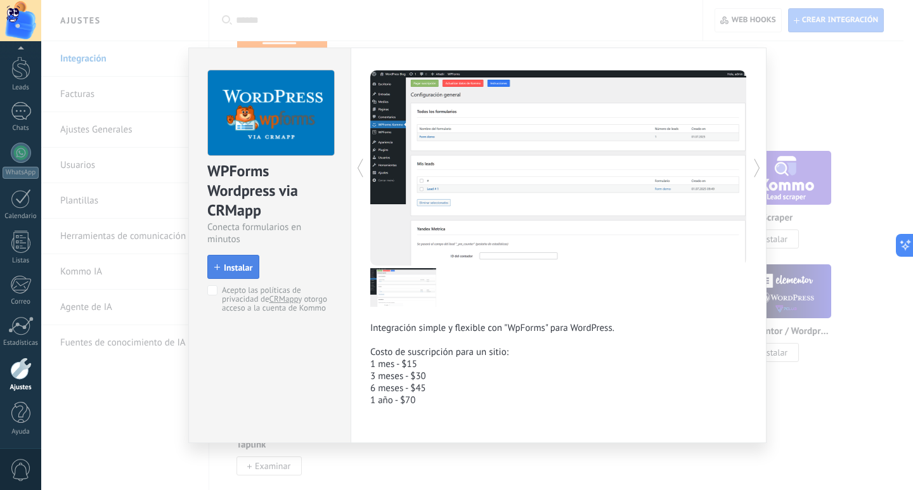
click at [237, 258] on button "Instalar" at bounding box center [233, 267] width 52 height 24
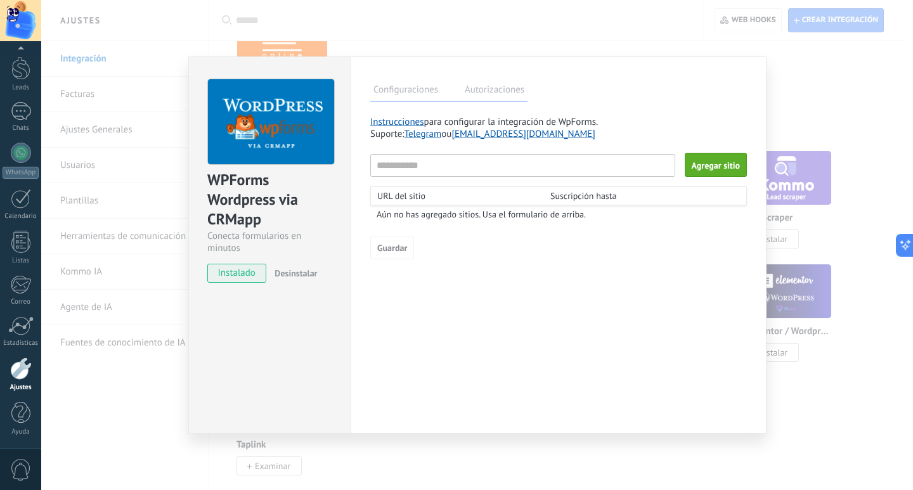
click at [446, 200] on div "URL del sitio" at bounding box center [459, 195] width 164 height 11
click at [445, 164] on input "text" at bounding box center [522, 165] width 305 height 23
paste input "*****"
click at [441, 175] on input "*****" at bounding box center [522, 165] width 305 height 23
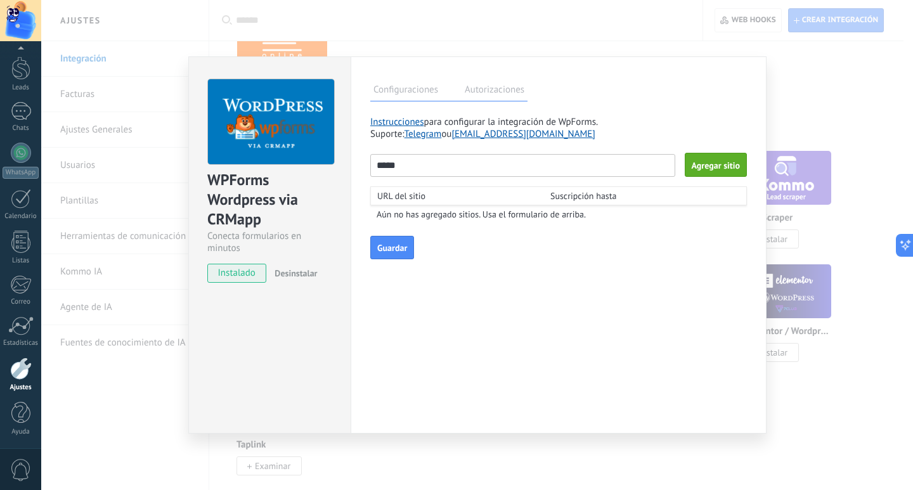
click at [441, 175] on input "*****" at bounding box center [522, 165] width 305 height 23
paste input "**********"
type input "**********"
click at [470, 271] on div "**********" at bounding box center [558, 244] width 416 height 377
click at [700, 170] on span "Agregar sitio" at bounding box center [715, 165] width 48 height 9
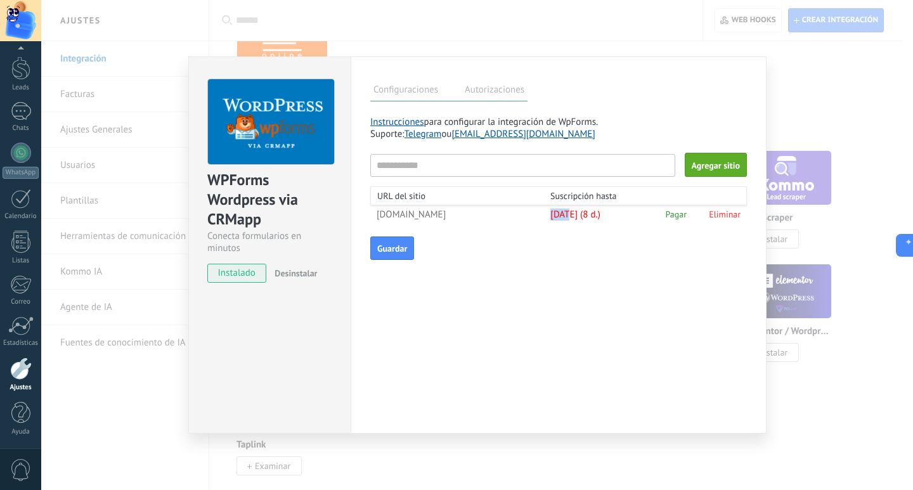
drag, startPoint x: 549, startPoint y: 217, endPoint x: 568, endPoint y: 214, distance: 19.8
click at [568, 214] on div "luisrondon.fil-academy.com 27.08.2025 (8 d.) Pagar Eliminar" at bounding box center [558, 214] width 376 height 18
click at [568, 215] on span "27.08.2025 (8 d.)" at bounding box center [575, 215] width 50 height 12
click at [397, 120] on link "Instrucciones" at bounding box center [397, 122] width 54 height 12
click at [404, 247] on span "Guardar" at bounding box center [392, 248] width 30 height 9
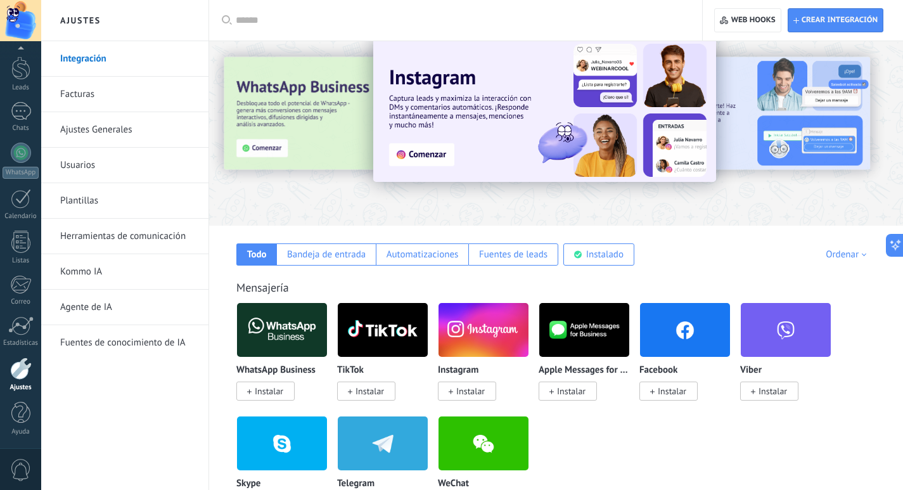
scroll to position [0, 0]
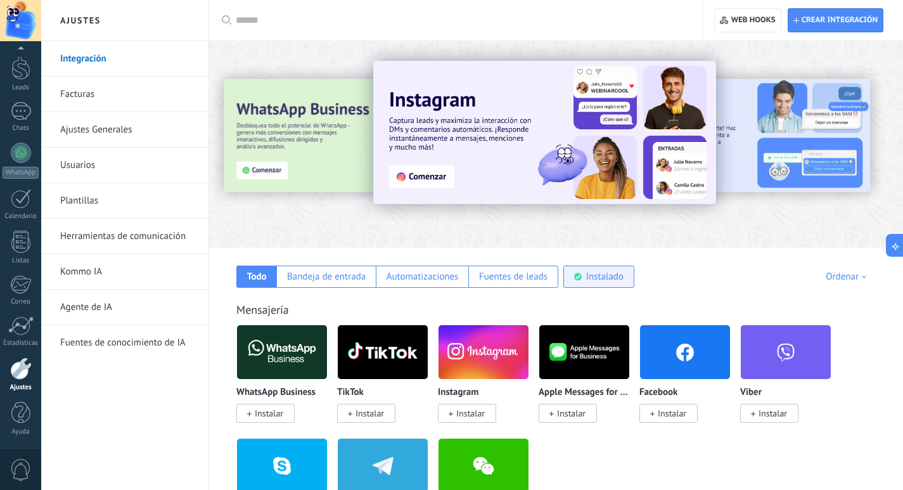
click at [588, 272] on div "Instalado" at bounding box center [604, 277] width 37 height 12
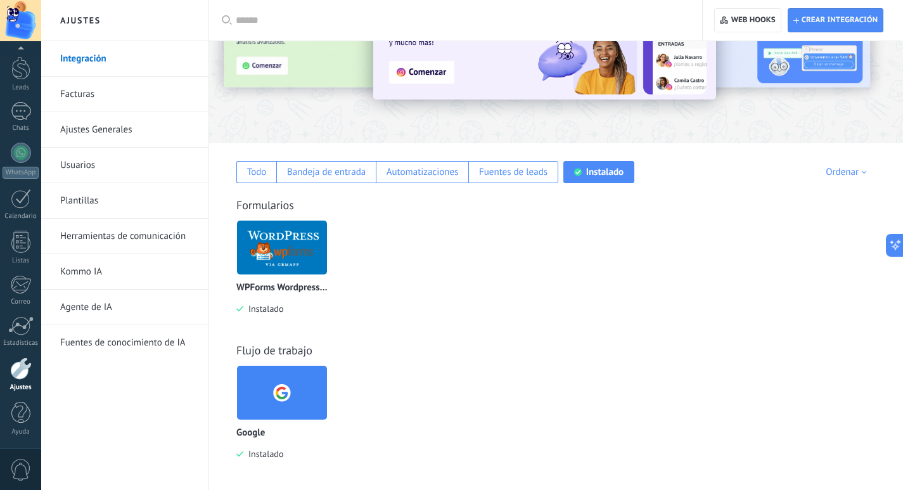
scroll to position [109, 0]
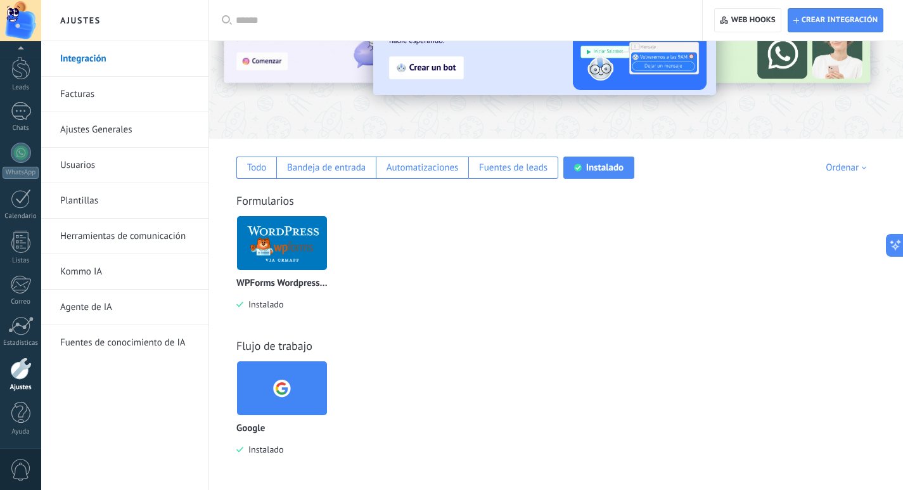
click at [303, 247] on img at bounding box center [282, 242] width 90 height 61
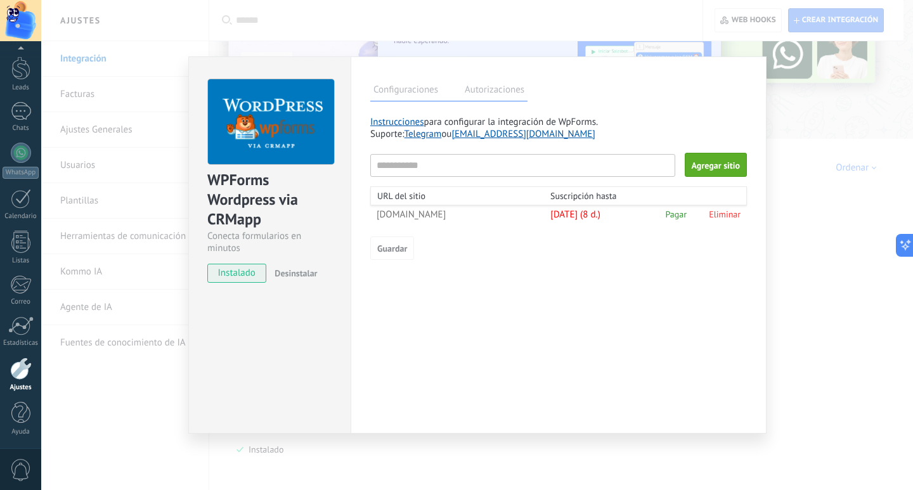
click at [503, 99] on label "Autorizaciones" at bounding box center [494, 91] width 66 height 18
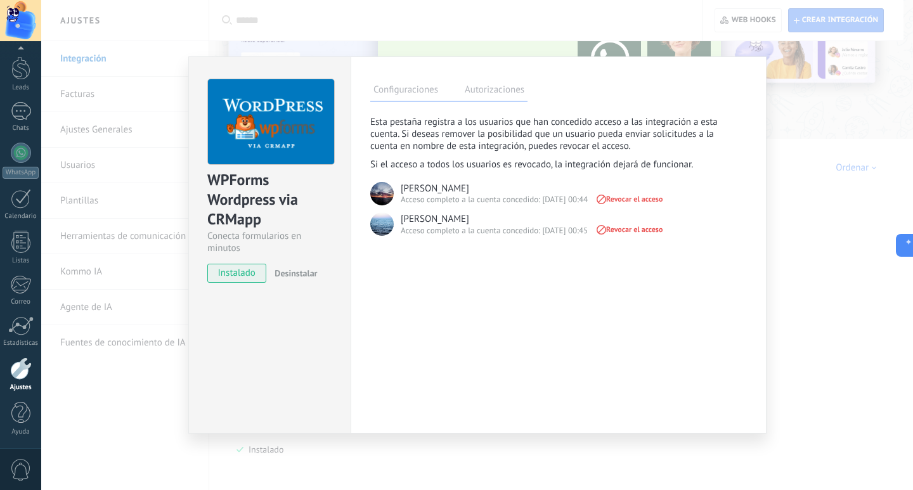
click at [425, 87] on label "Configuraciones" at bounding box center [405, 91] width 71 height 18
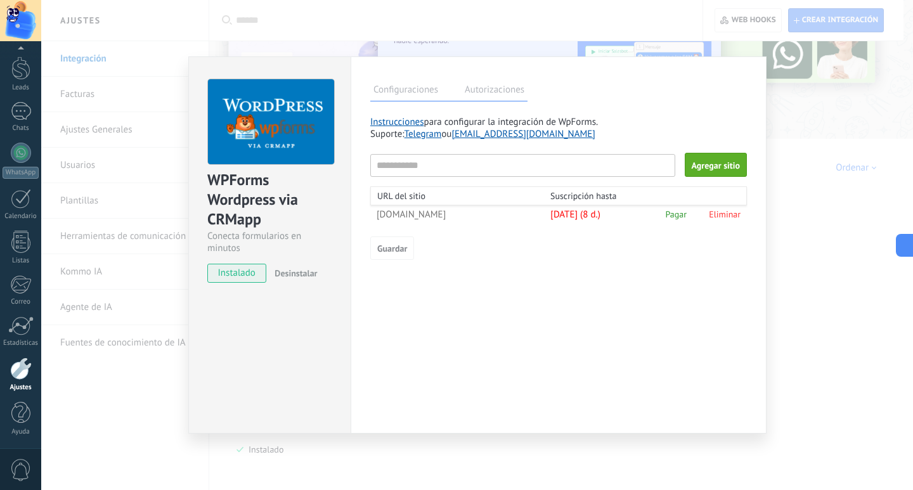
click at [790, 112] on div "WPForms Wordpress via CRMapp Conecta formularios en minutos instalado Desinstal…" at bounding box center [476, 245] width 871 height 490
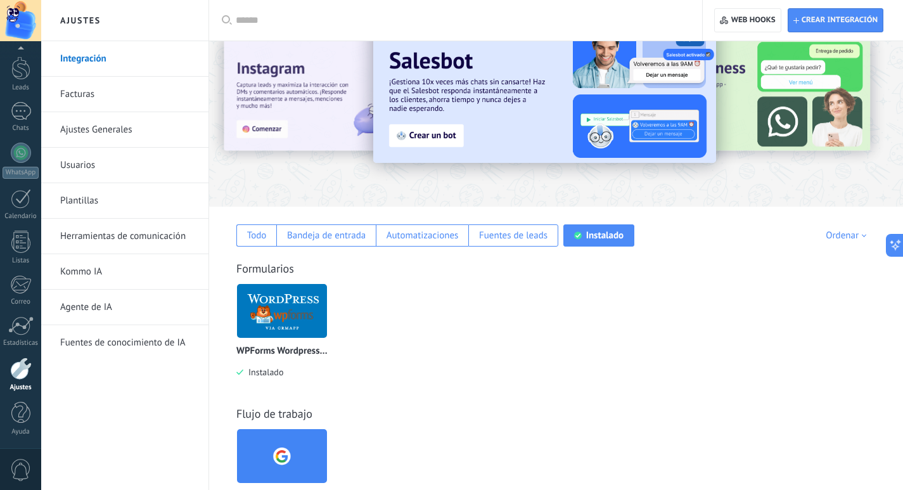
scroll to position [63, 0]
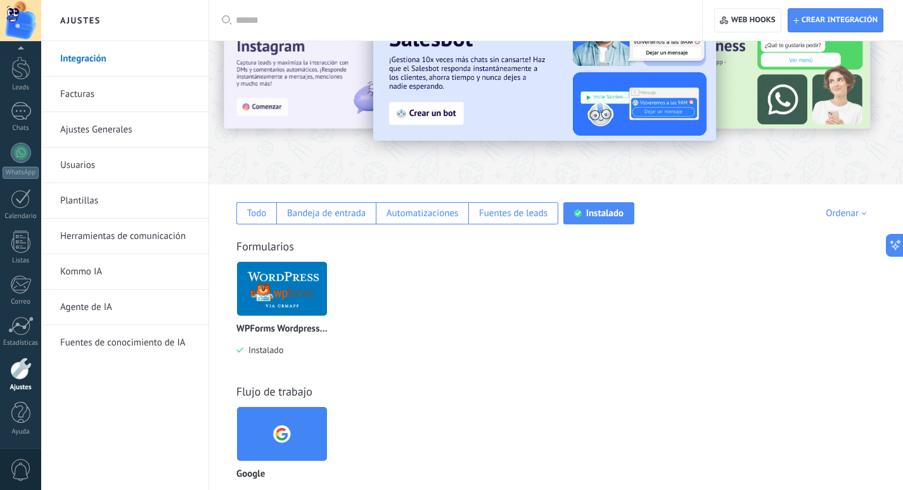
click at [292, 337] on div "WPForms Wordpress via CRMapp Instalado" at bounding box center [281, 340] width 91 height 32
click at [304, 302] on img at bounding box center [282, 288] width 90 height 61
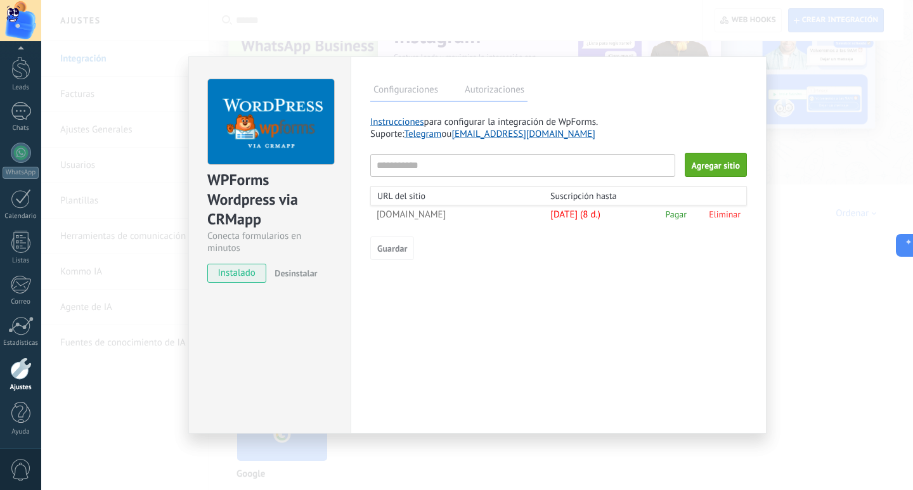
click at [833, 219] on div "WPForms Wordpress via CRMapp Conecta formularios en minutos instalado Desinstal…" at bounding box center [476, 245] width 871 height 490
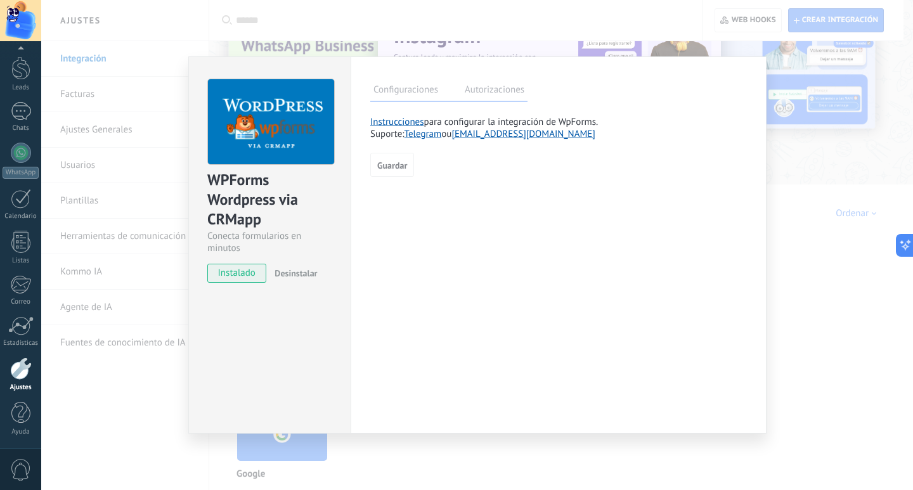
click at [805, 262] on div "WPForms Wordpress via CRMapp Conecta formularios en minutos instalado Desinstal…" at bounding box center [476, 245] width 871 height 490
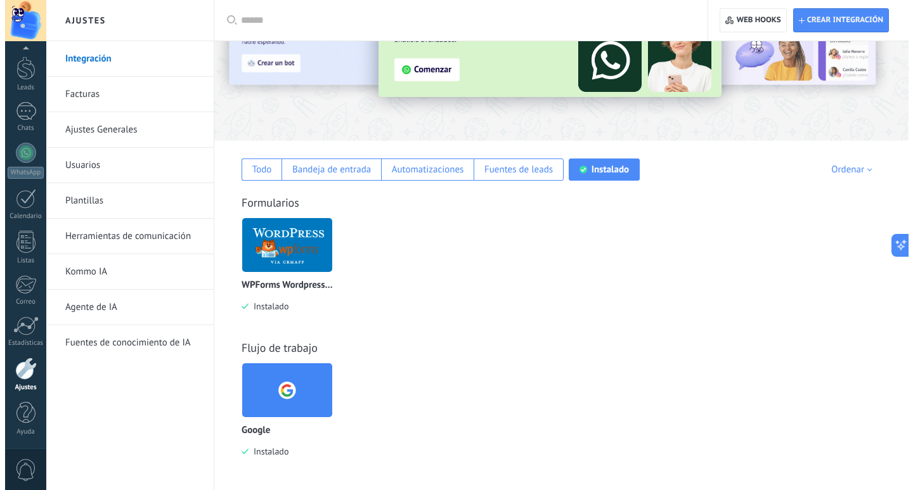
scroll to position [109, 0]
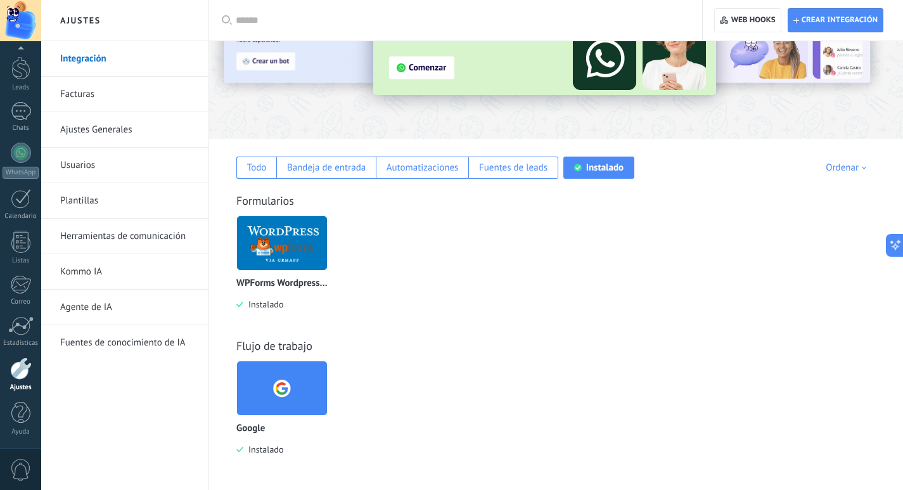
click at [281, 367] on img at bounding box center [282, 387] width 90 height 61
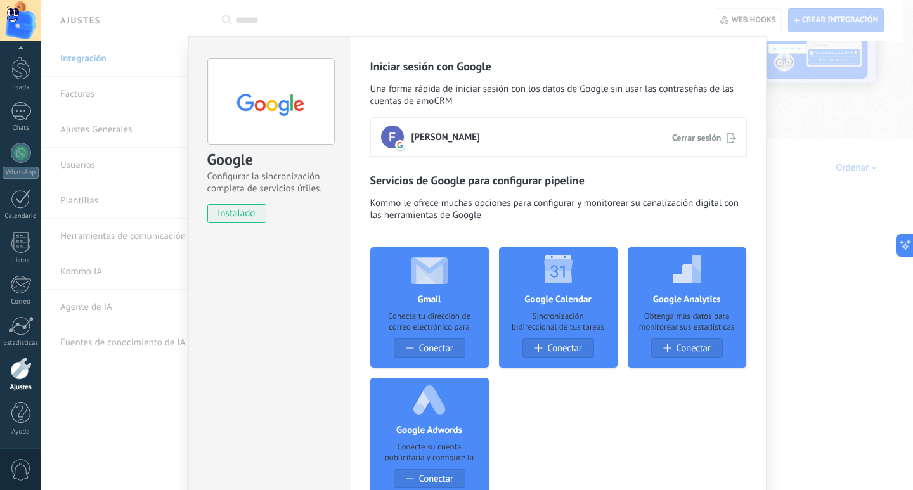
scroll to position [0, 0]
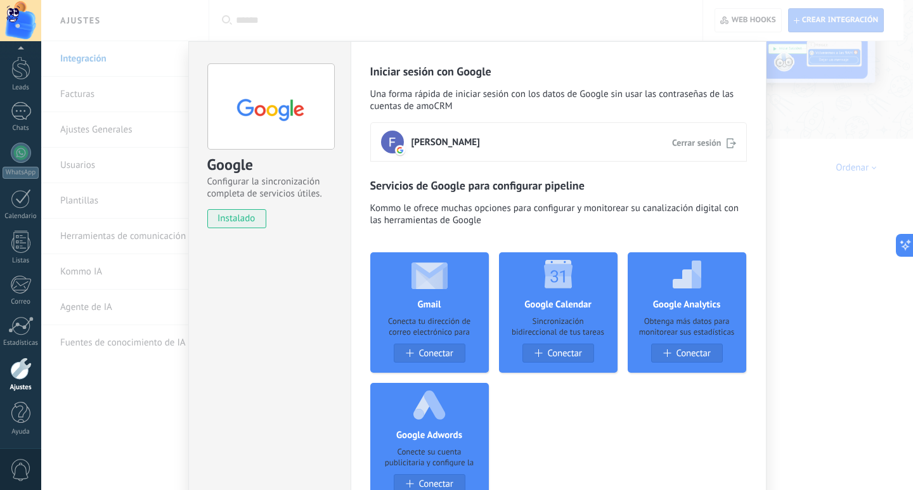
click at [822, 311] on div "Google Configurar la sincronización completa de servicios útiles. instalado Des…" at bounding box center [476, 245] width 871 height 490
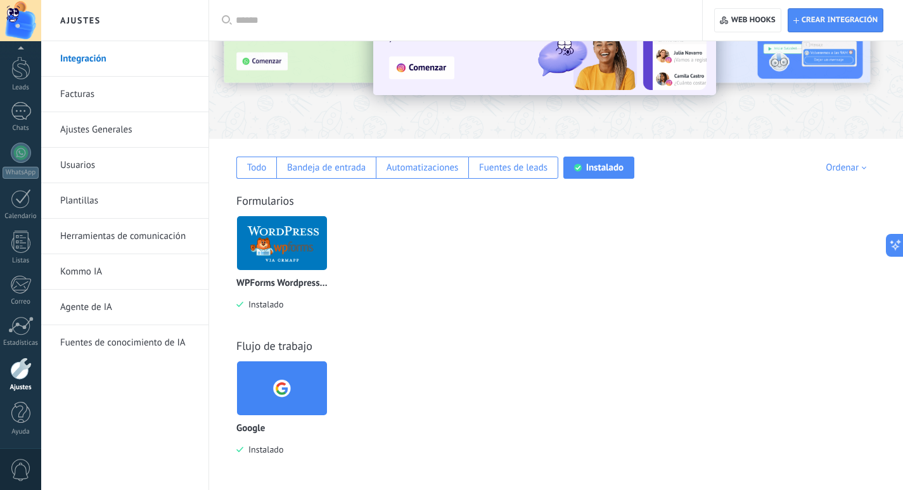
click at [271, 260] on img at bounding box center [282, 242] width 90 height 61
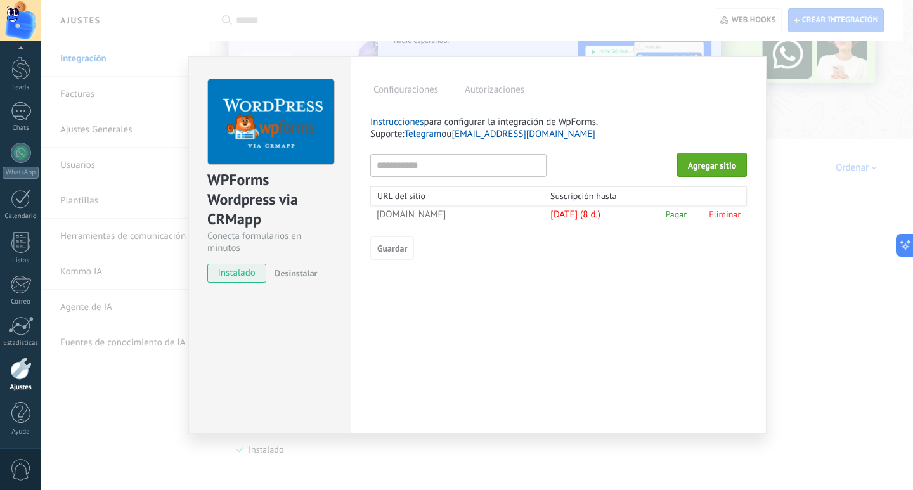
drag, startPoint x: 510, startPoint y: 217, endPoint x: 501, endPoint y: 217, distance: 9.5
click at [501, 217] on div "luisrondon.fil-academy.com 27.08.2025 (8 d.) Pagar Eliminar" at bounding box center [558, 214] width 376 height 18
click at [754, 263] on div "Configuraciones Autorizaciones Esta pestaña registra a los usuarios que han con…" at bounding box center [558, 244] width 416 height 377
click at [798, 262] on div "WPForms Wordpress via CRMapp Conecta formularios en minutos instalado Desinstal…" at bounding box center [476, 245] width 871 height 490
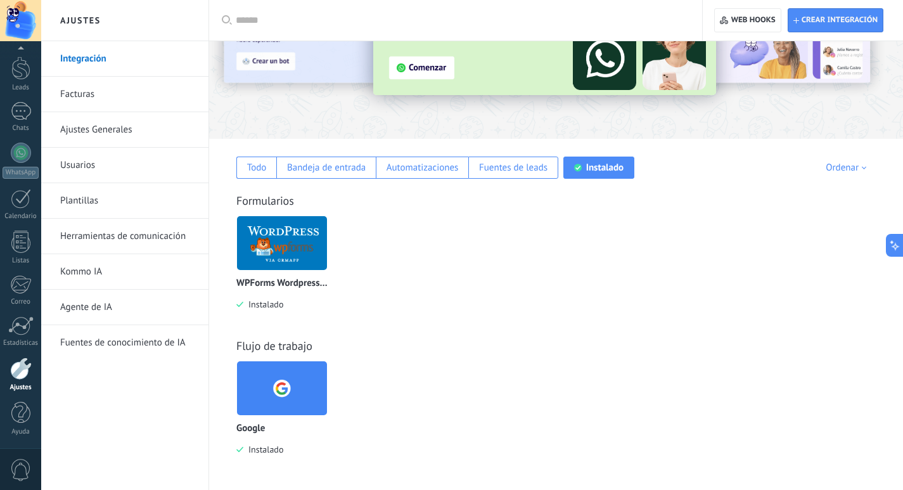
click at [278, 248] on img at bounding box center [282, 242] width 90 height 61
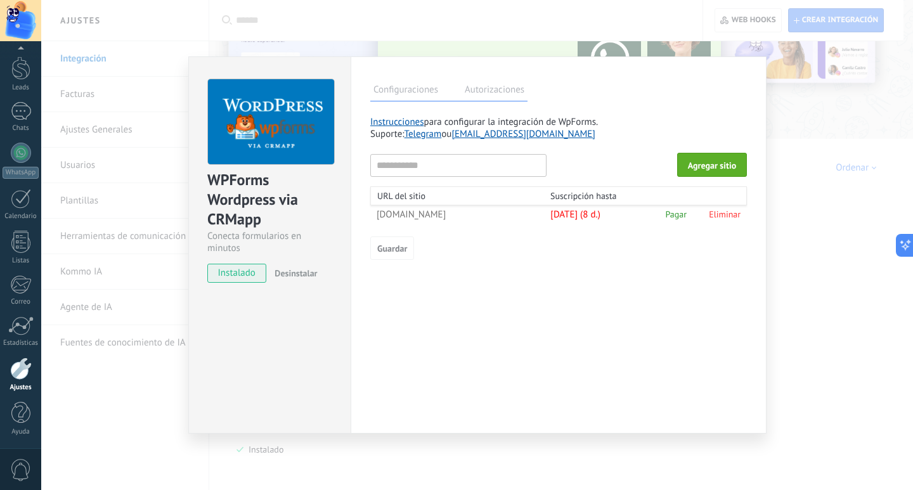
click at [295, 274] on span "Desinstalar" at bounding box center [295, 272] width 42 height 11
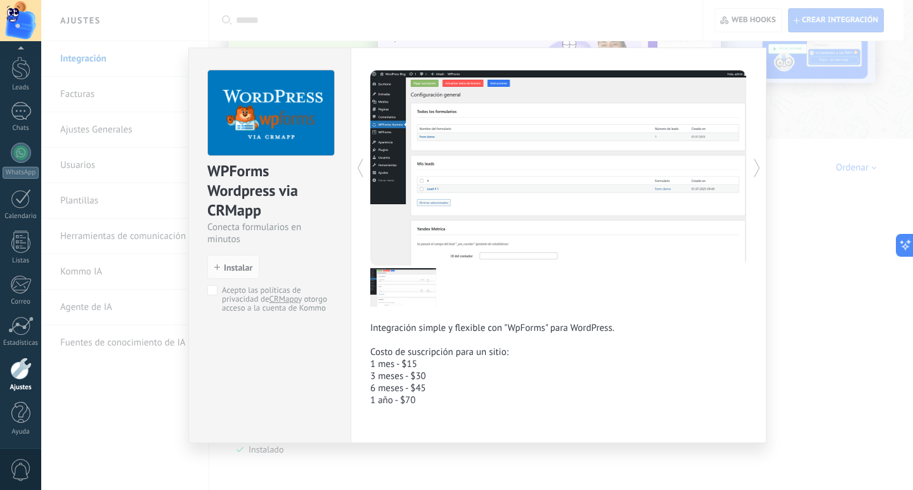
click at [720, 217] on div at bounding box center [652, 167] width 188 height 195
click at [248, 271] on span "Instalar" at bounding box center [238, 267] width 29 height 9
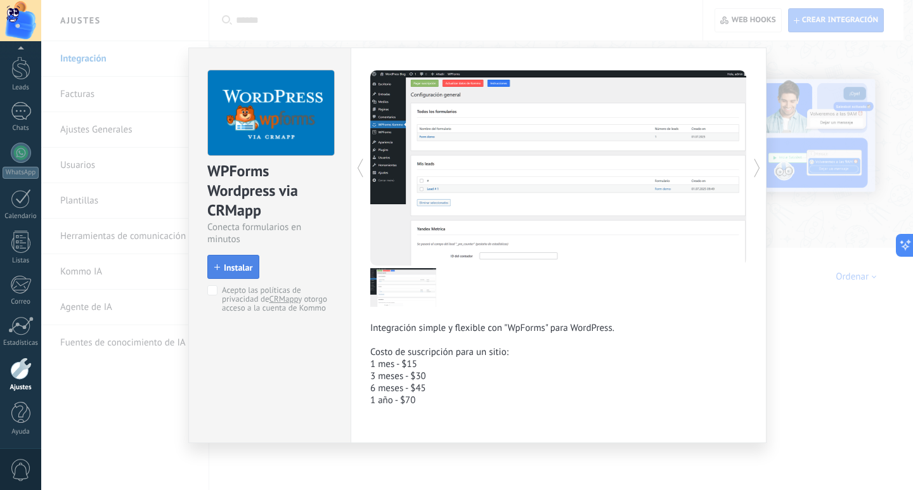
click at [228, 266] on span "Instalar" at bounding box center [238, 267] width 29 height 9
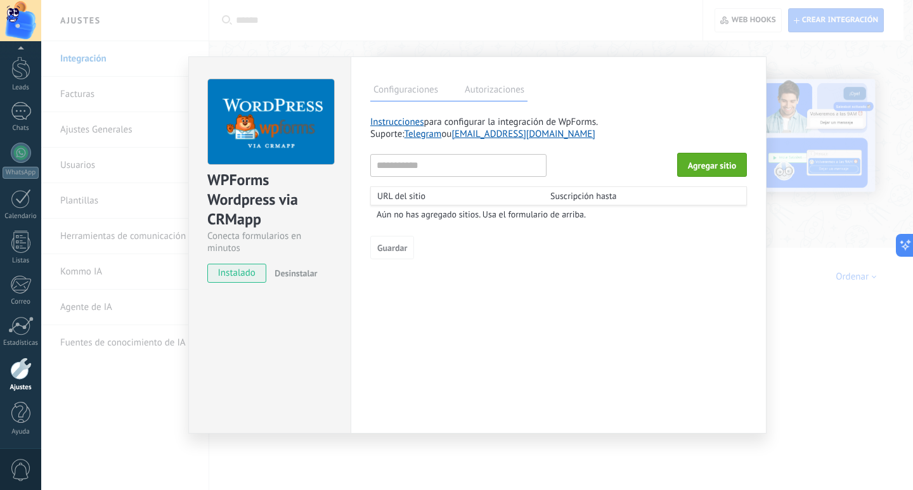
click at [295, 271] on span "Desinstalar" at bounding box center [295, 272] width 42 height 11
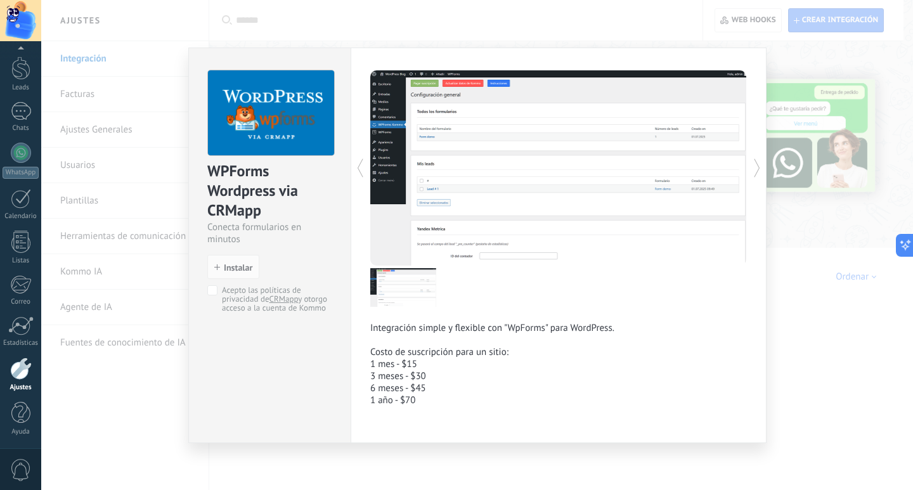
click at [800, 265] on div "WPForms Wordpress via CRMapp Conecta formularios en minutos install Instalar Ac…" at bounding box center [476, 245] width 871 height 490
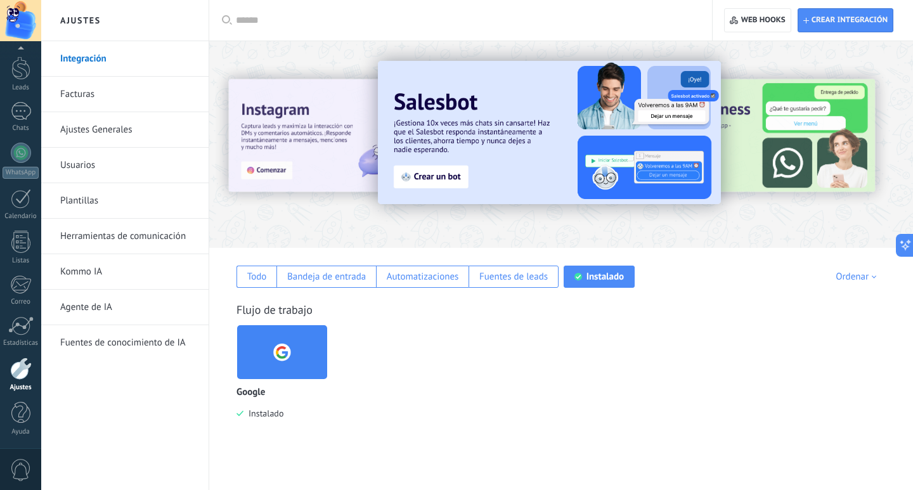
click at [124, 65] on link "Integración" at bounding box center [128, 58] width 136 height 35
click at [270, 272] on div "Todo" at bounding box center [256, 277] width 40 height 22
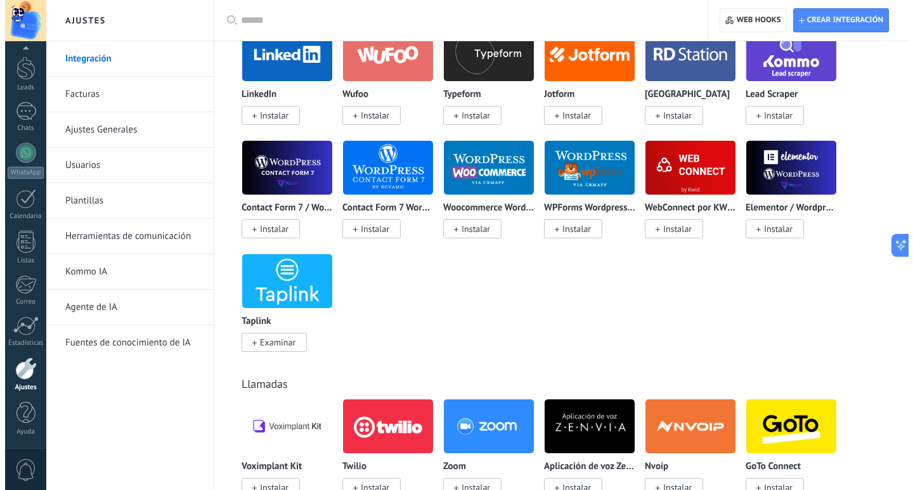
scroll to position [1331, 0]
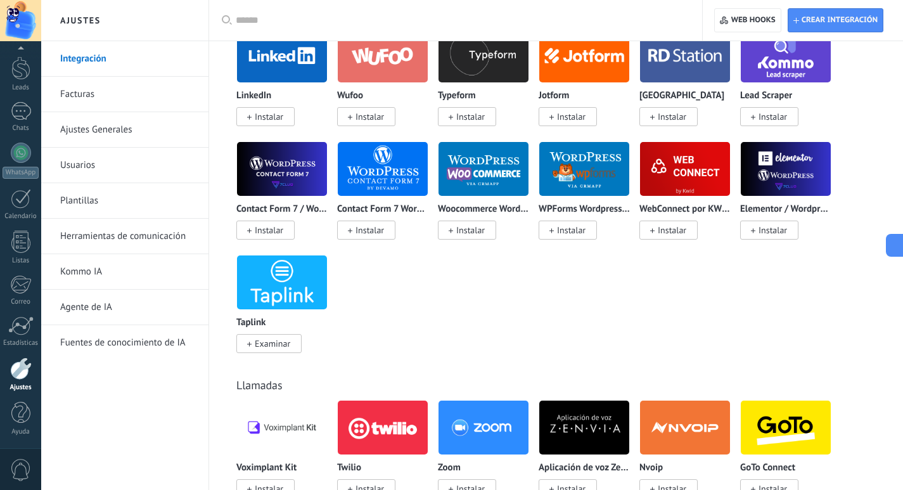
click at [785, 160] on img at bounding box center [786, 168] width 90 height 61
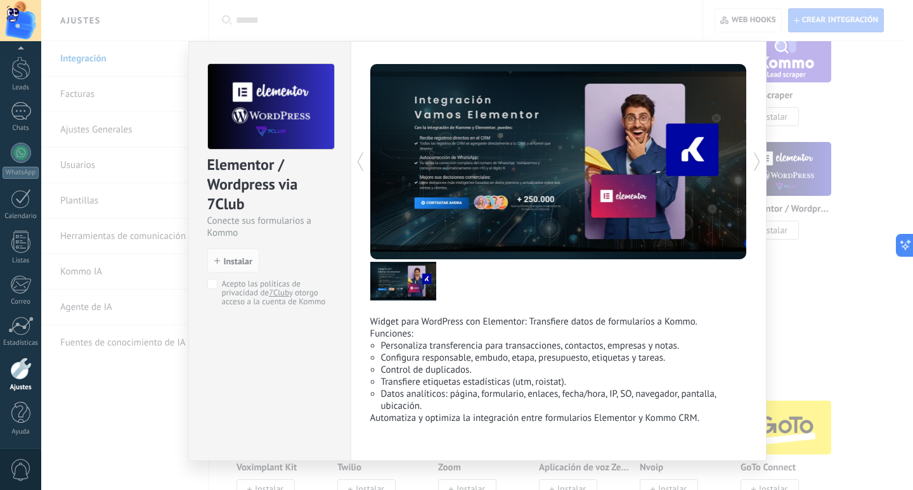
click at [203, 284] on div "Elementor / Wordpress via 7Club Conecte sus formularios a Kommo install Instala…" at bounding box center [270, 179] width 162 height 274
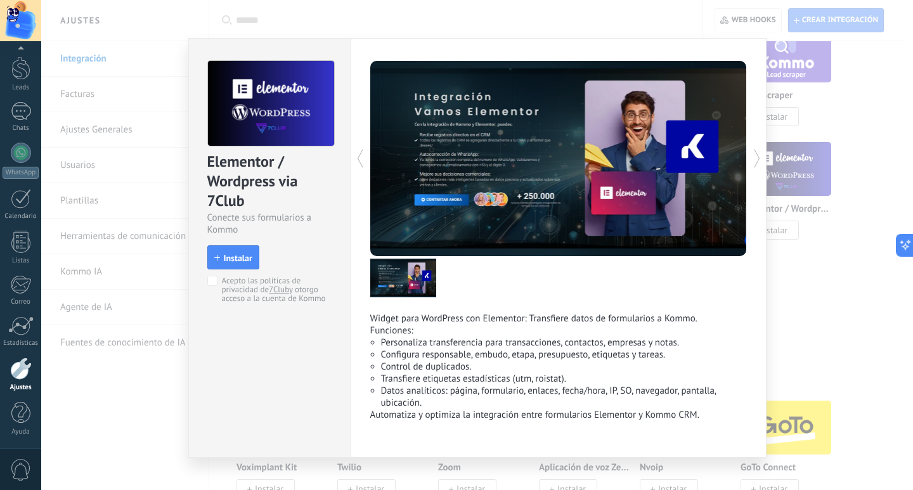
scroll to position [0, 0]
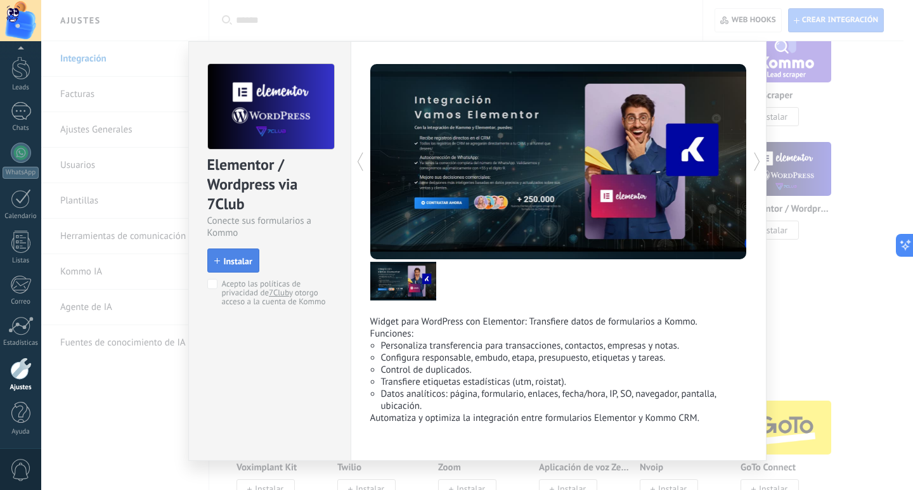
click at [234, 254] on button "Instalar" at bounding box center [233, 260] width 52 height 24
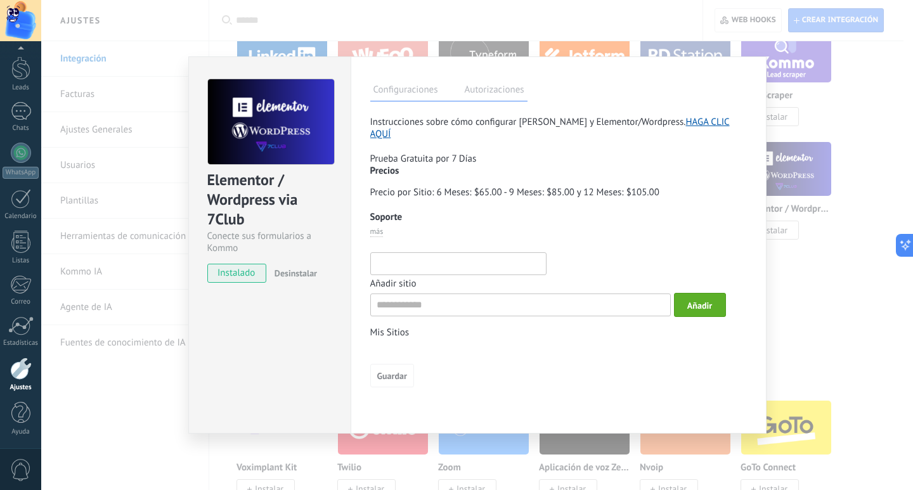
click at [375, 234] on span "más" at bounding box center [376, 232] width 13 height 10
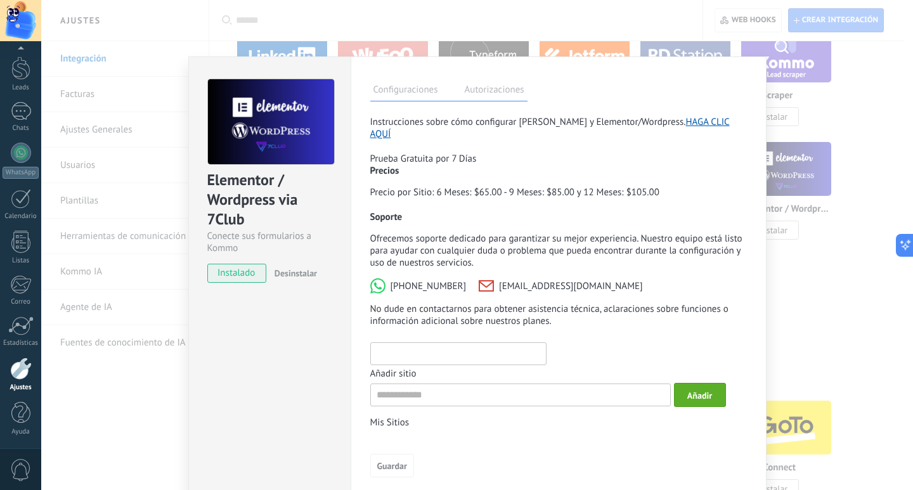
scroll to position [12, 0]
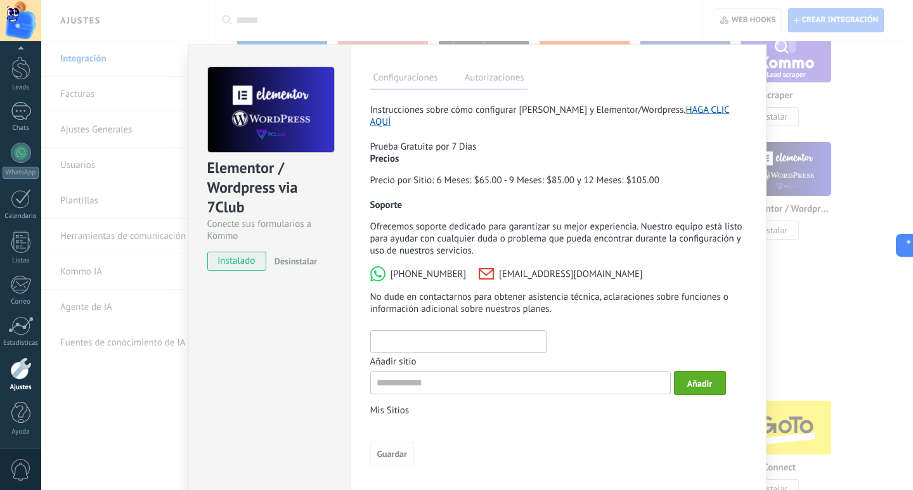
click at [694, 108] on link "HAGA CLIC AQUÍ" at bounding box center [549, 116] width 359 height 24
click at [499, 85] on label "Autorizaciones" at bounding box center [494, 79] width 66 height 18
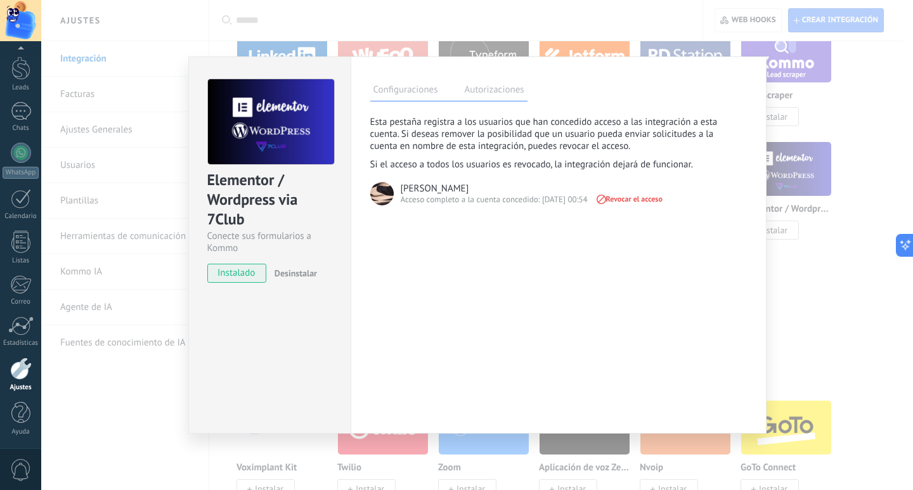
click at [623, 195] on span "Revocar el acceso" at bounding box center [628, 199] width 68 height 9
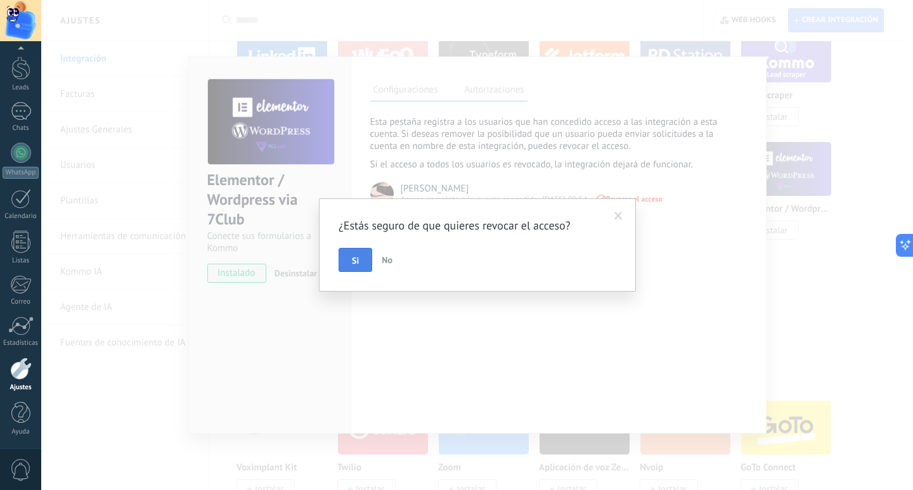
click at [362, 263] on button "Si" at bounding box center [355, 260] width 34 height 24
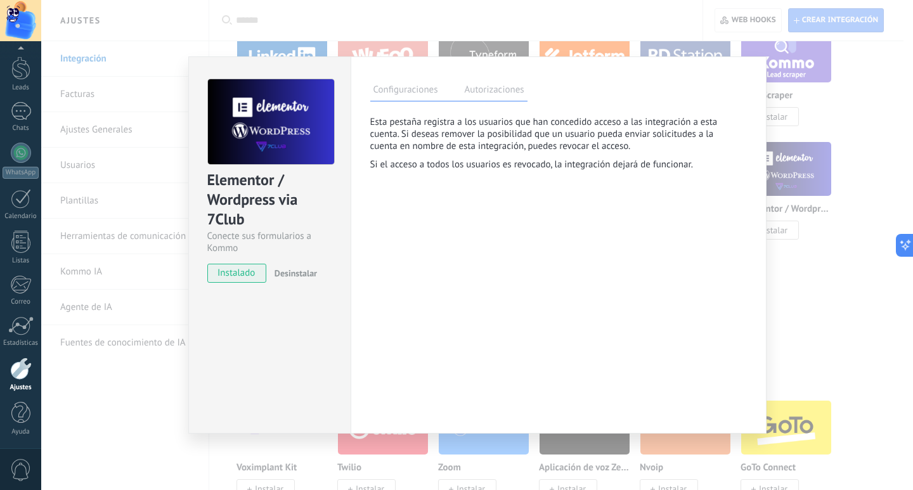
click at [407, 96] on label "Configuraciones" at bounding box center [405, 91] width 71 height 18
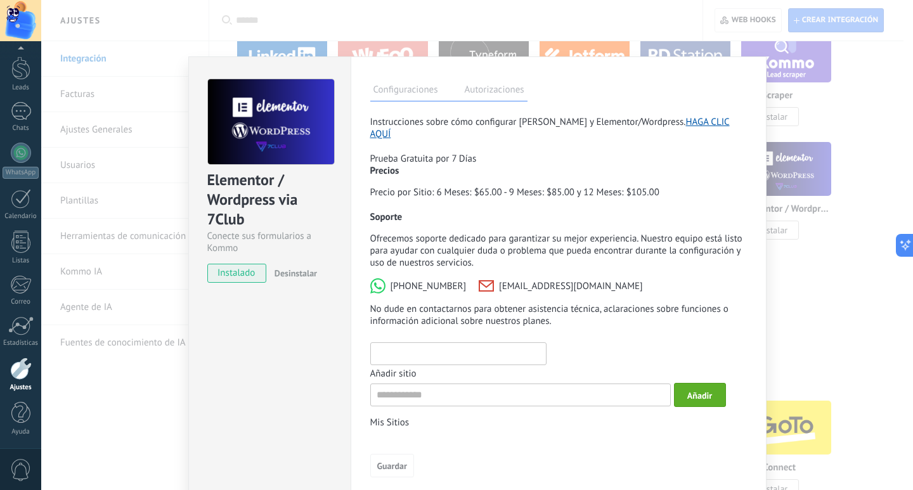
scroll to position [12, 0]
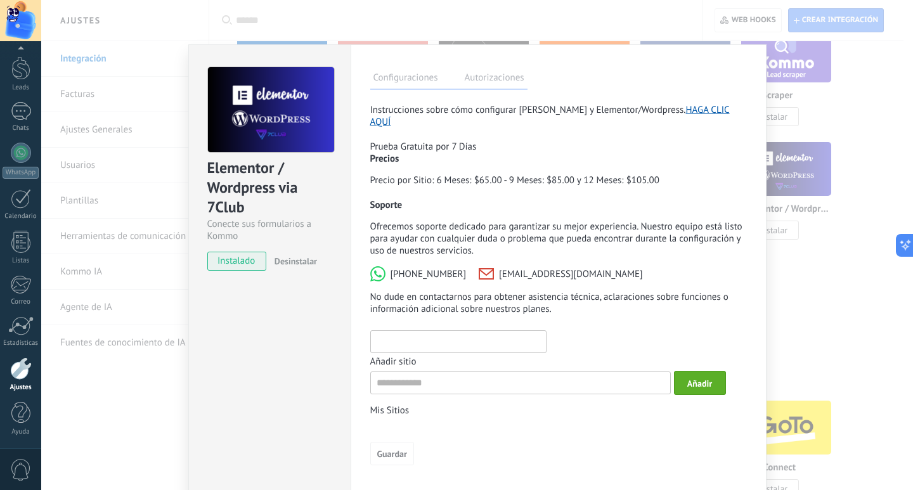
click at [823, 169] on div "Elementor / Wordpress via 7Club Conecte sus formularios a Kommo instalado Desin…" at bounding box center [476, 245] width 871 height 490
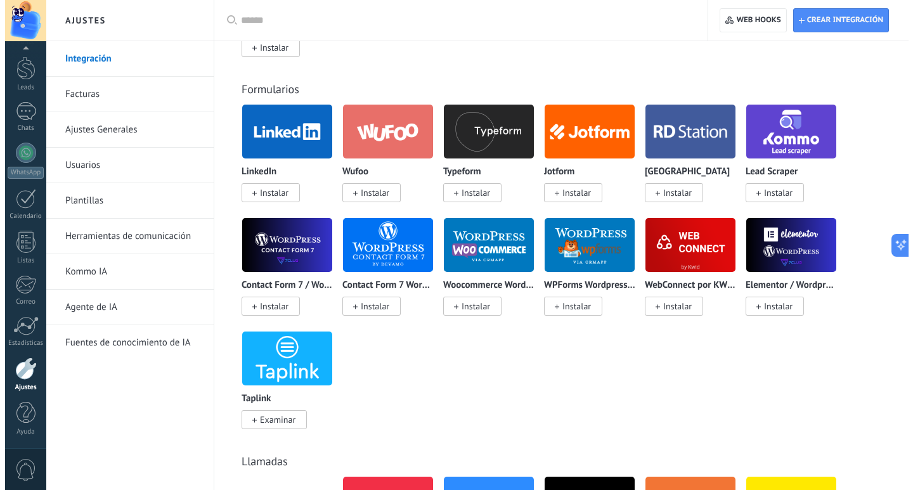
scroll to position [1204, 0]
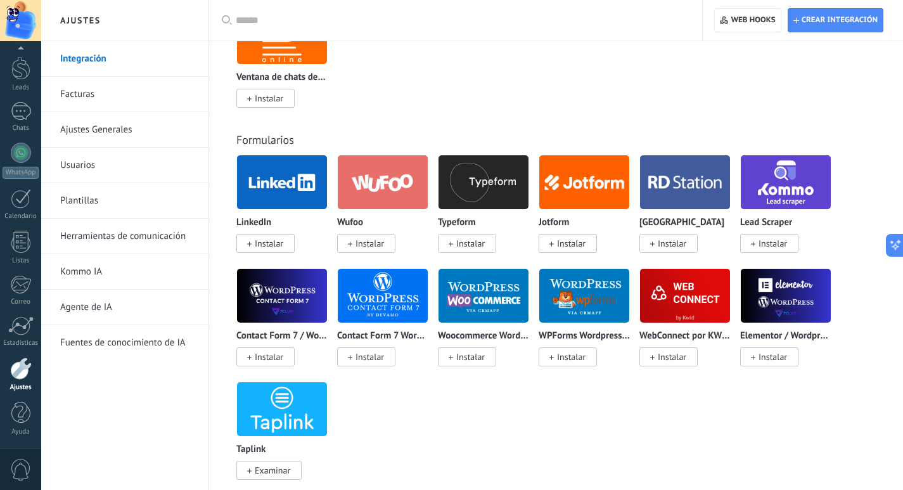
click at [690, 302] on img at bounding box center [685, 295] width 90 height 61
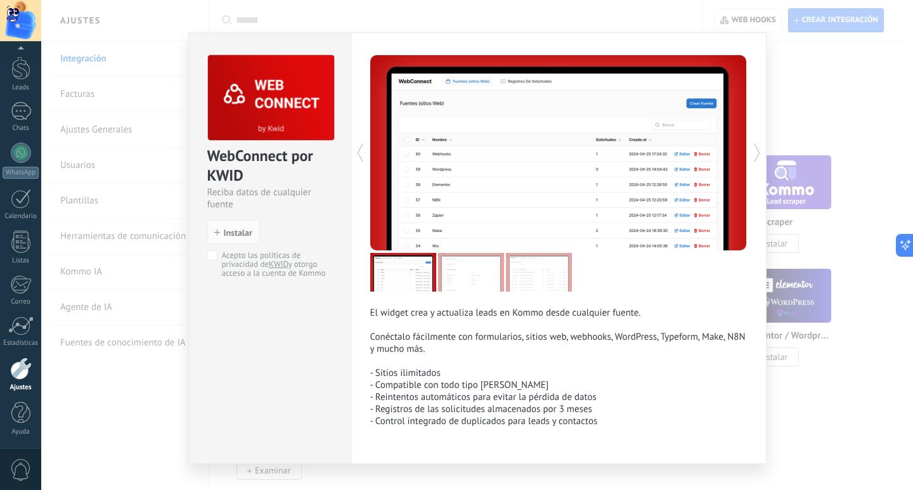
scroll to position [0, 0]
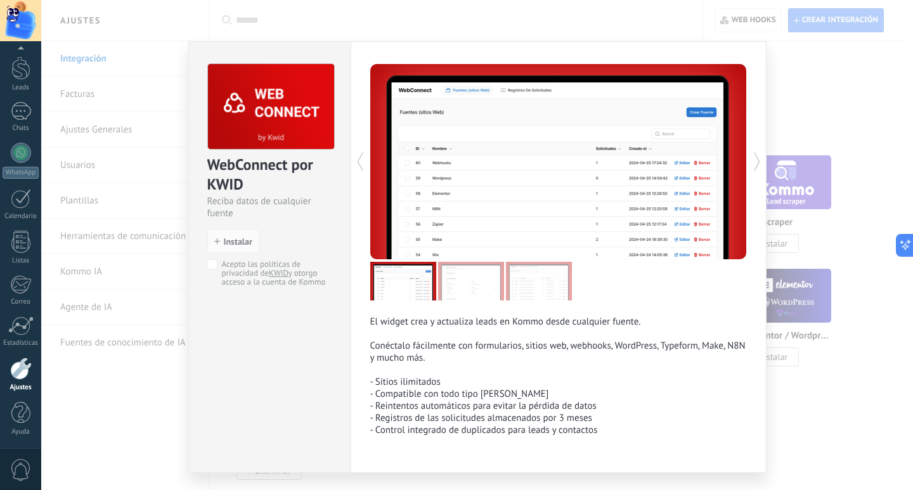
click at [204, 264] on div "WebConnect por KWID Reciba datos de cualquier fuente install Instalar Acepto la…" at bounding box center [270, 169] width 162 height 254
click at [229, 241] on span "Instalar" at bounding box center [238, 241] width 29 height 9
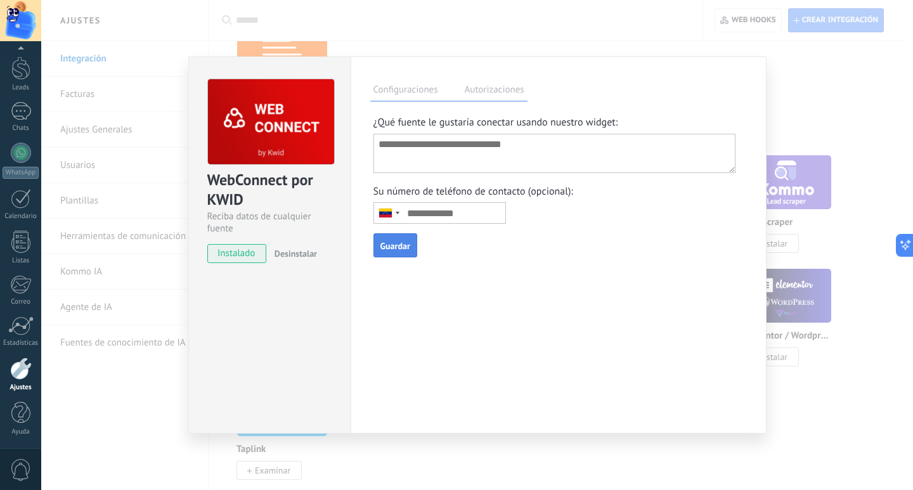
click at [472, 165] on textarea at bounding box center [554, 153] width 363 height 39
type textarea "*"
type textarea "**********"
click at [452, 212] on input "text" at bounding box center [439, 213] width 132 height 22
type input "**********"
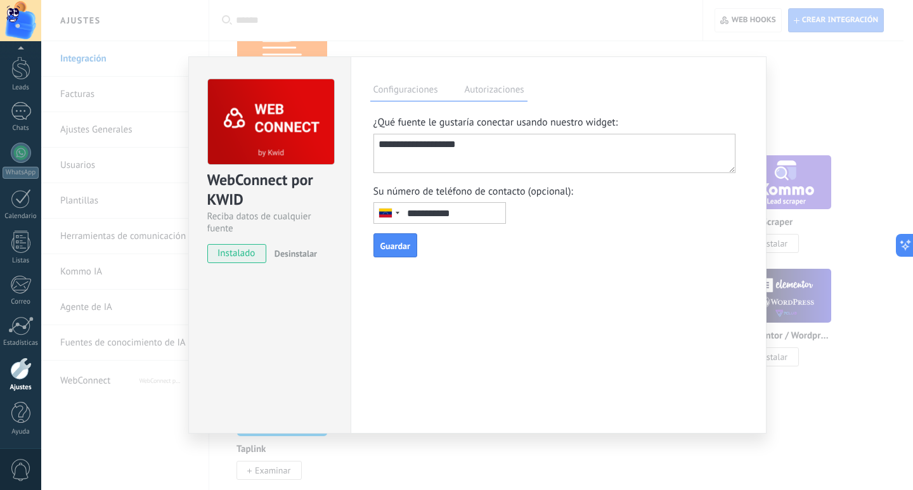
click at [465, 274] on div "**********" at bounding box center [558, 244] width 416 height 377
click at [404, 260] on div "**********" at bounding box center [558, 244] width 416 height 377
click at [405, 255] on button "Guardar" at bounding box center [395, 245] width 44 height 24
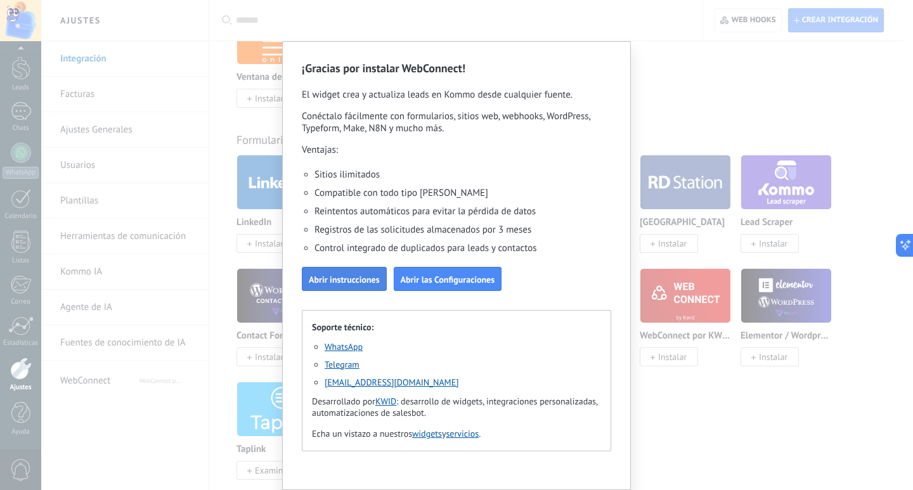
click at [348, 290] on button "Abrir instrucciones" at bounding box center [344, 279] width 85 height 24
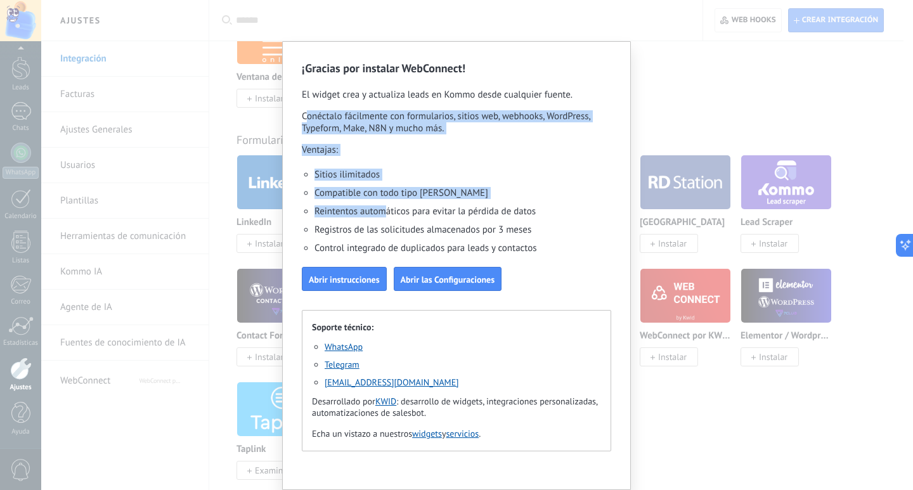
drag, startPoint x: 310, startPoint y: 120, endPoint x: 382, endPoint y: 207, distance: 112.5
click at [382, 207] on div "¡Gracias por instalar WebConnect! El widget crea y actualiza leads en Kommo des…" at bounding box center [456, 265] width 349 height 449
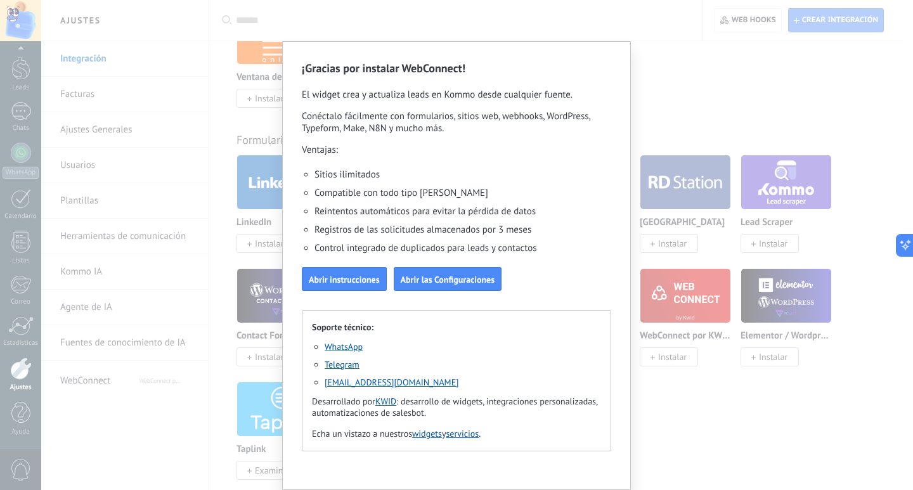
click at [387, 210] on li "Reintentos automáticos para evitar la pérdida de datos" at bounding box center [462, 211] width 297 height 18
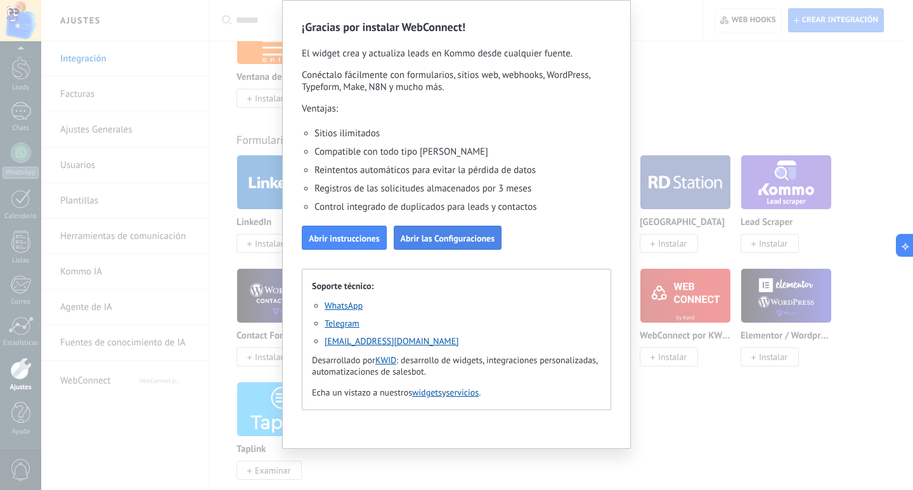
click at [465, 234] on span "Abrir las Configuraciones" at bounding box center [448, 238] width 94 height 9
click at [248, 272] on div "¡Gracias por instalar WebConnect! El widget crea y actualiza leads en Kommo des…" at bounding box center [456, 245] width 913 height 490
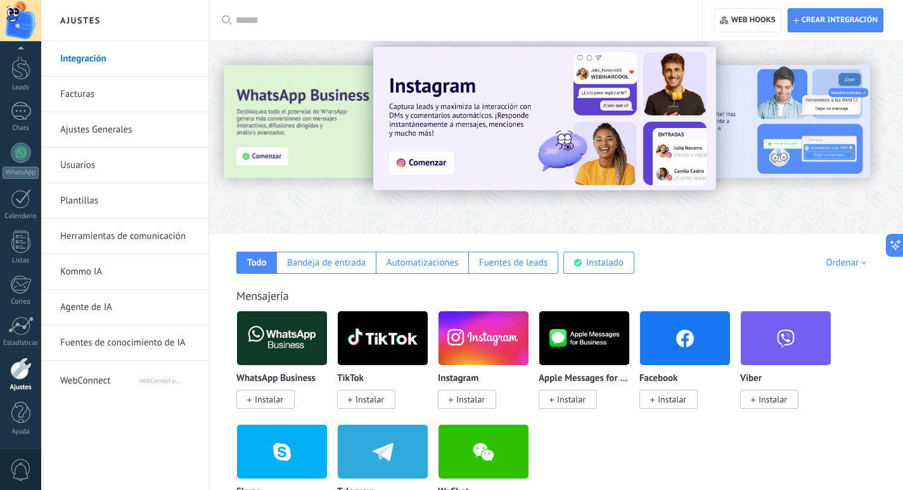
scroll to position [0, 0]
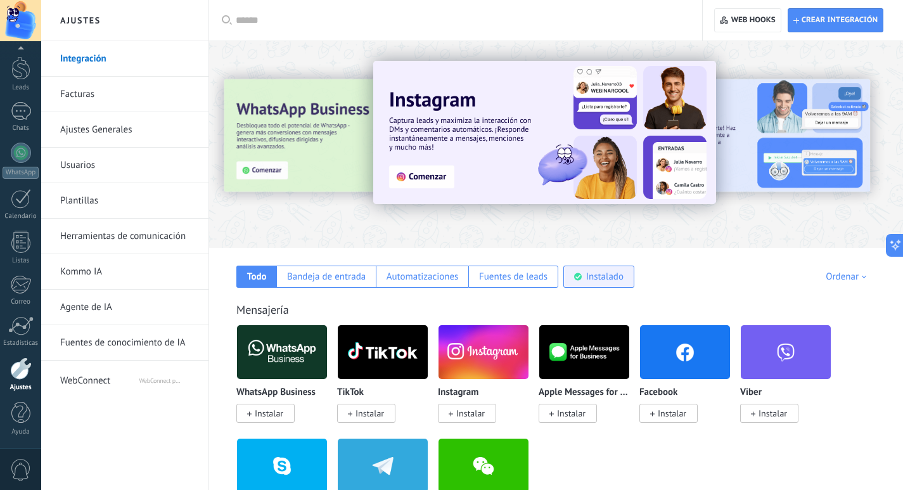
click at [597, 269] on div "Instalado" at bounding box center [598, 277] width 71 height 22
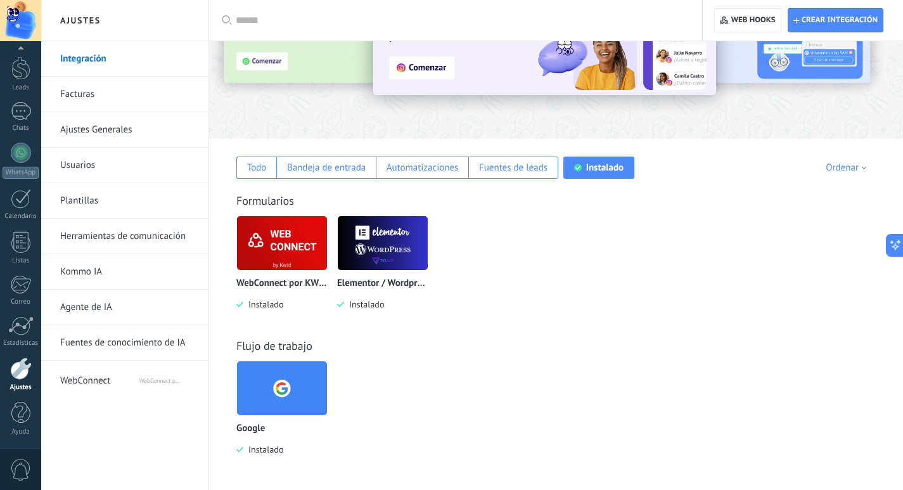
scroll to position [109, 0]
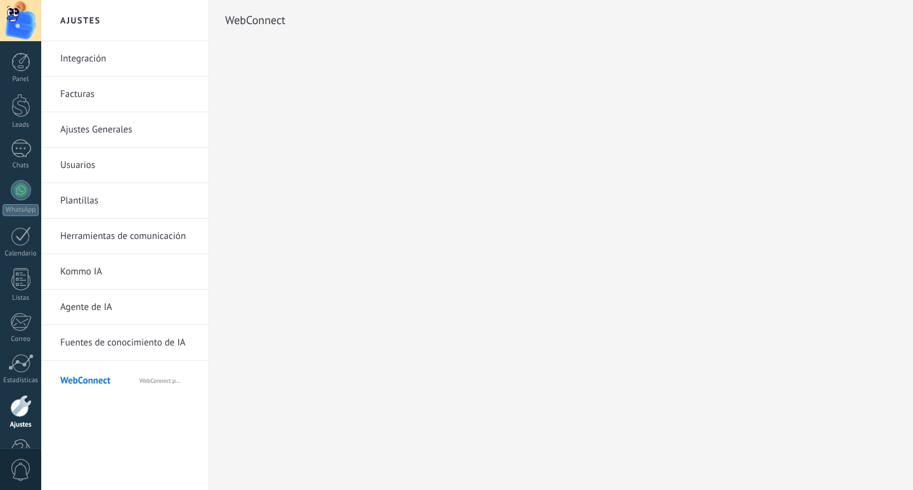
click at [293, 210] on div "Ajustes Integración Facturas Ajustes Generales Usuarios Plantillas Herramientas…" at bounding box center [476, 245] width 871 height 490
click at [167, 373] on span "WebConnect por KWID" at bounding box center [167, 378] width 56 height 30
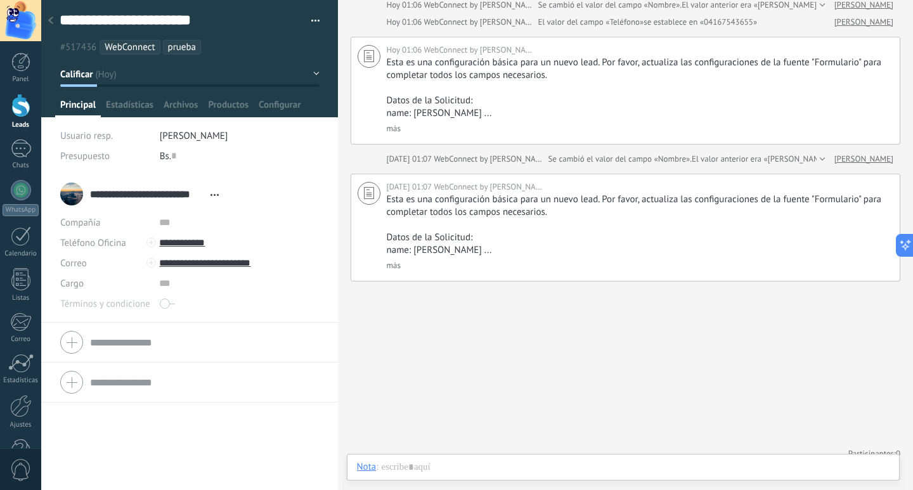
scroll to position [307, 0]
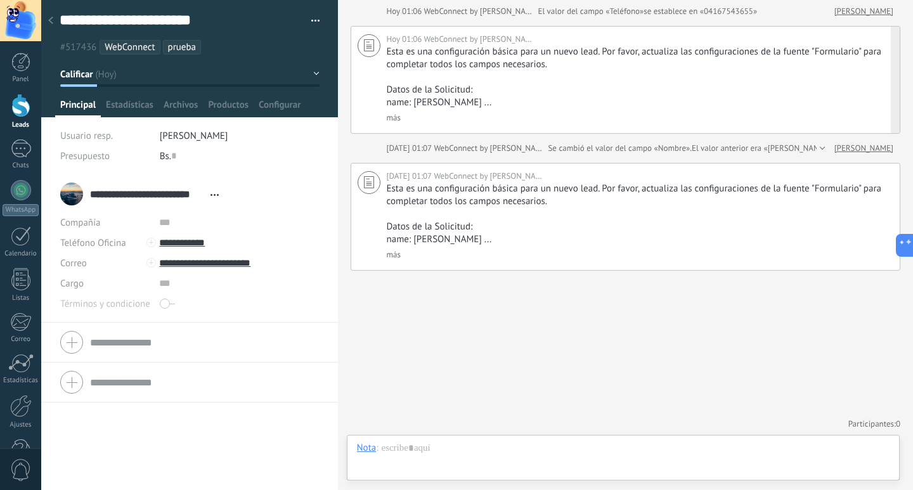
click at [392, 118] on link "más" at bounding box center [394, 117] width 14 height 11
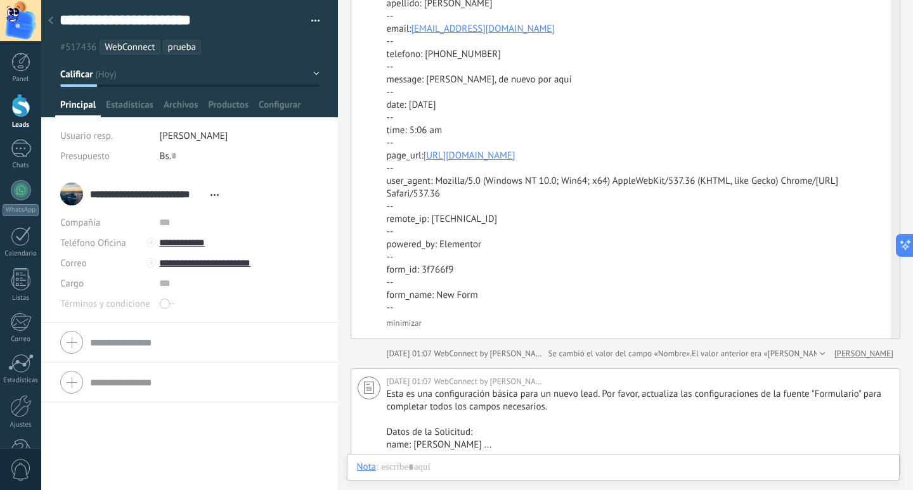
scroll to position [434, 0]
